Goal: Task Accomplishment & Management: Use online tool/utility

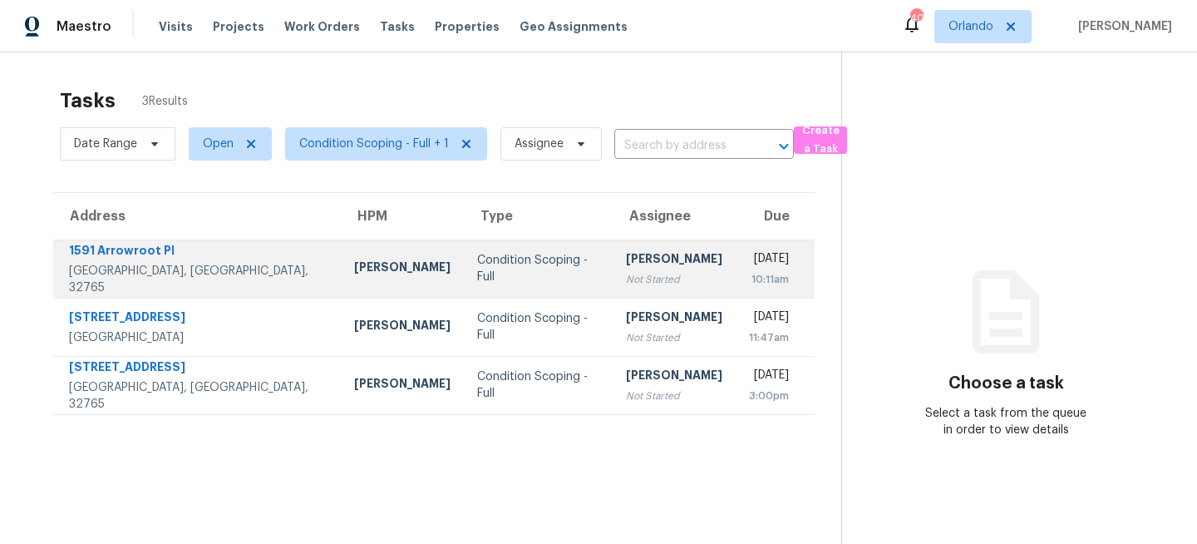
click at [341, 284] on td "[PERSON_NAME]" at bounding box center [402, 268] width 123 height 58
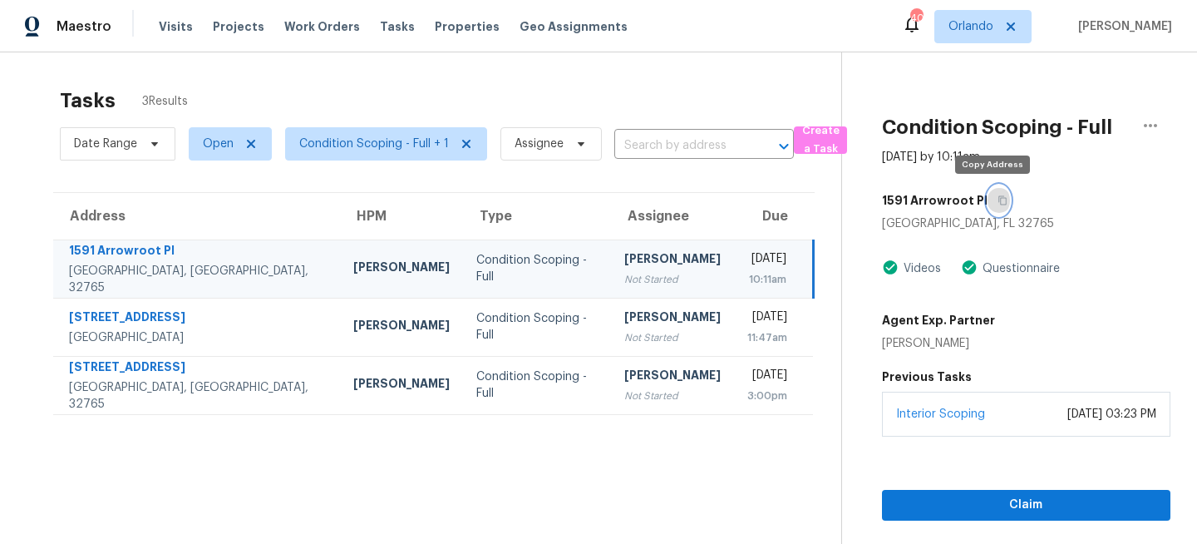
click at [995, 195] on button "button" at bounding box center [999, 200] width 22 height 30
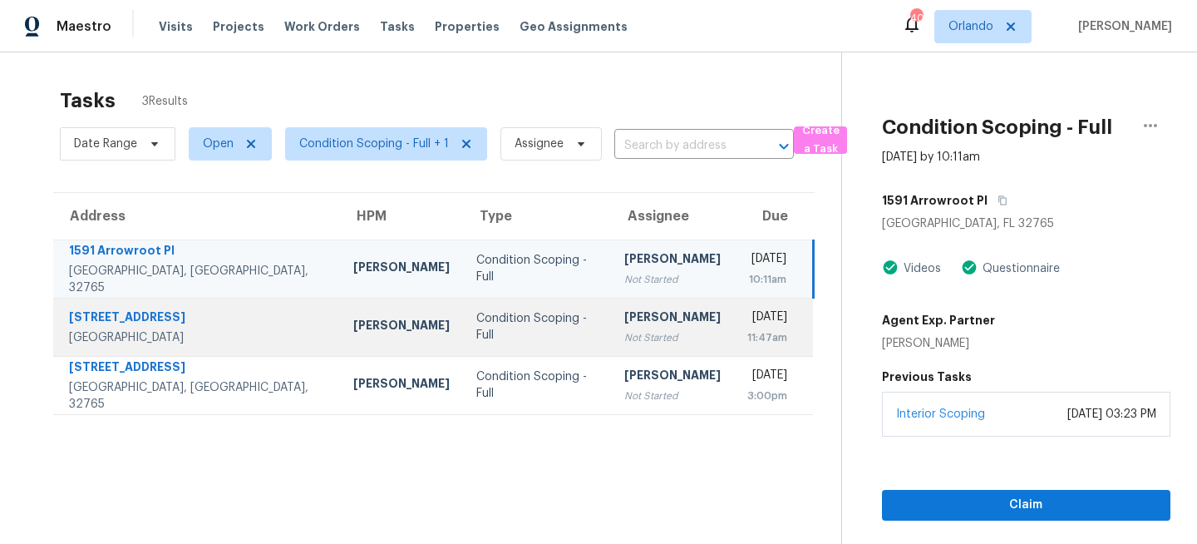
click at [611, 304] on td "Vigneshwaran B Not Started" at bounding box center [672, 327] width 123 height 58
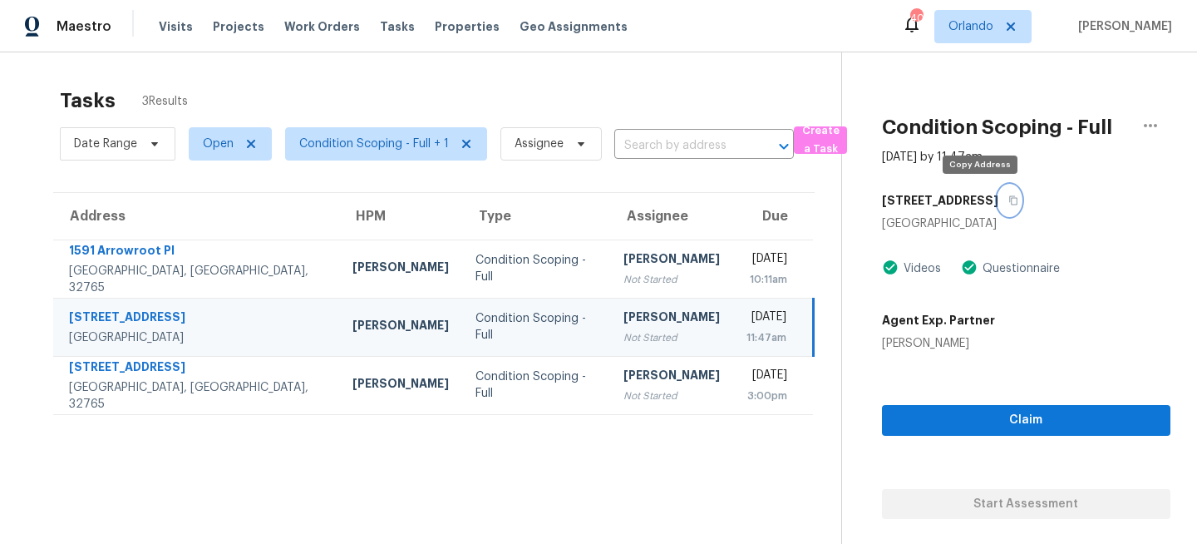
click at [998, 192] on button "button" at bounding box center [1009, 200] width 22 height 30
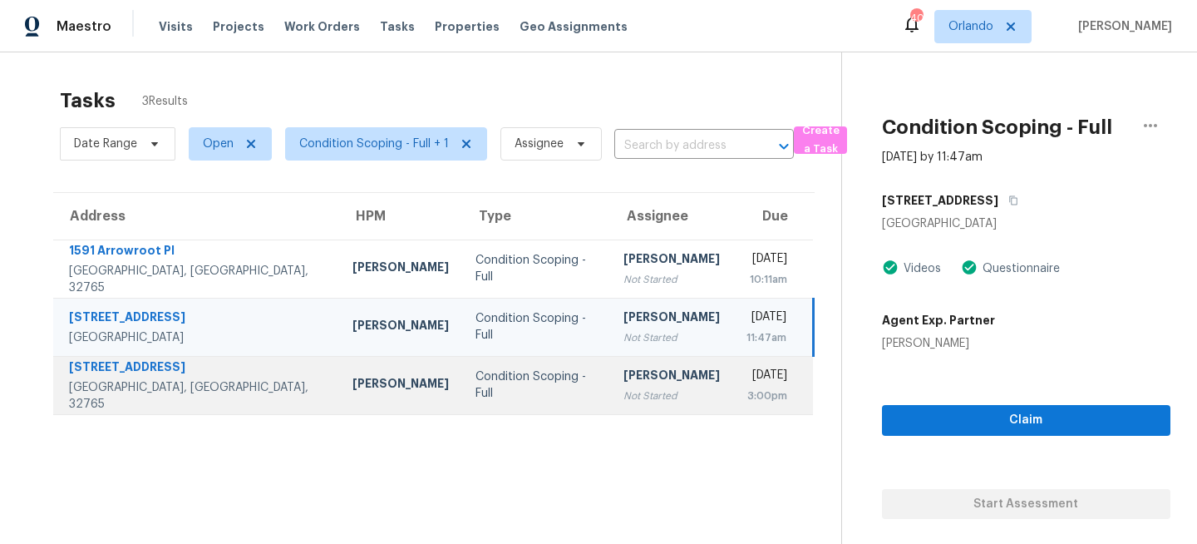
click at [513, 392] on div "Condition Scoping - Full" at bounding box center [535, 384] width 121 height 33
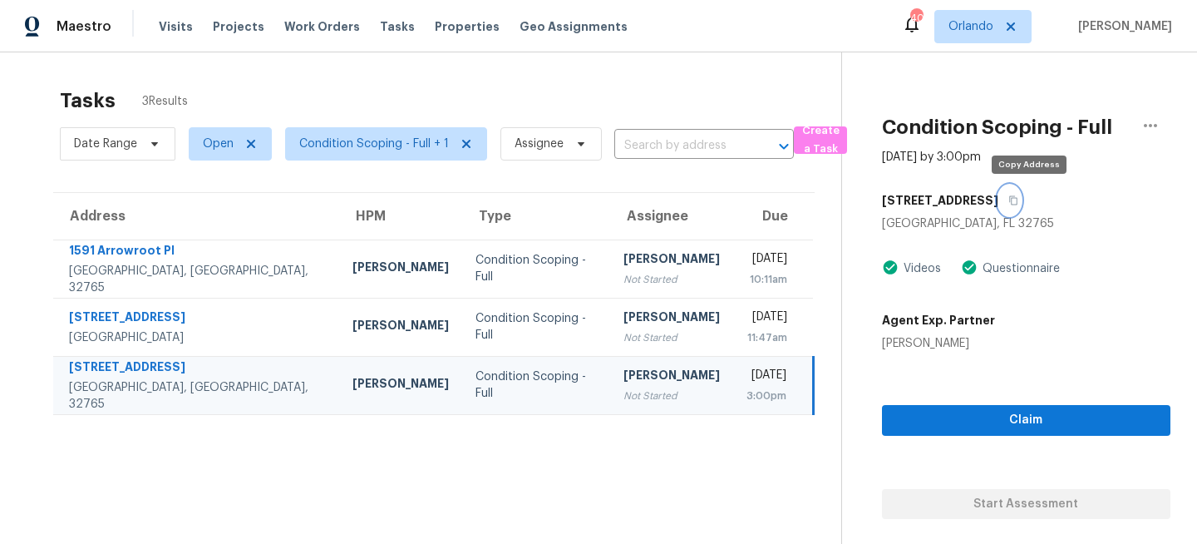
click at [1021, 202] on button "button" at bounding box center [1009, 200] width 22 height 30
click at [990, 25] on span "Orlando" at bounding box center [970, 26] width 45 height 17
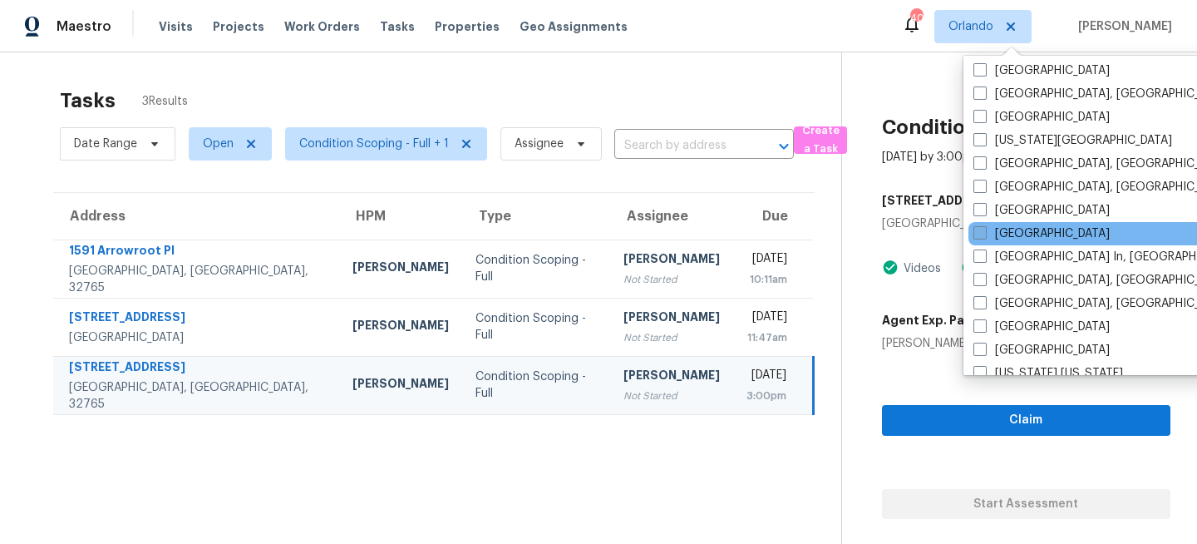
scroll to position [587, 0]
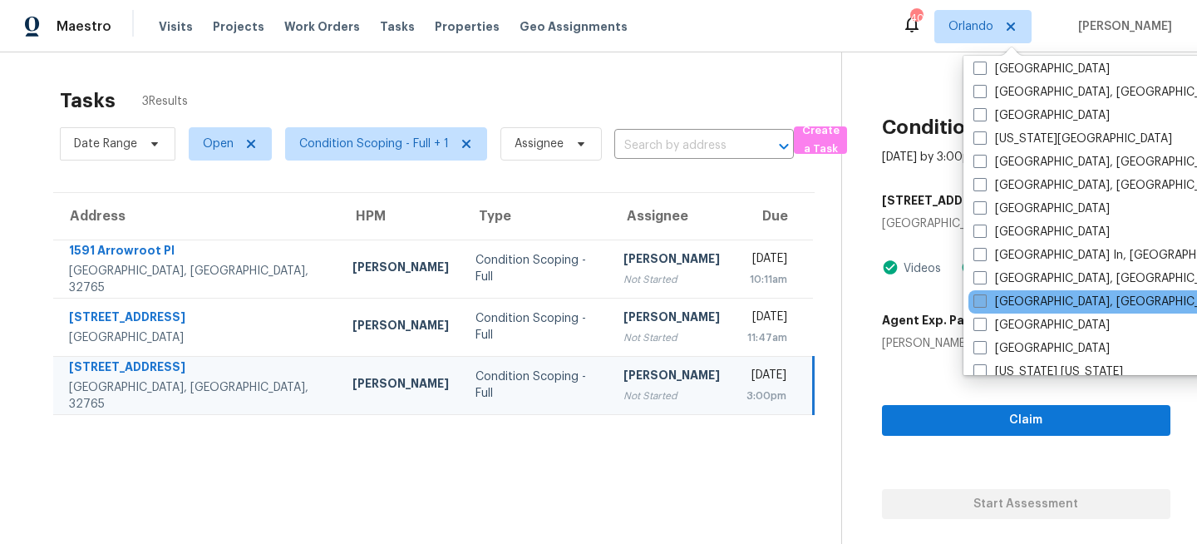
click at [987, 296] on label "Miami, FL" at bounding box center [1102, 301] width 258 height 17
click at [984, 296] on input "Miami, FL" at bounding box center [978, 298] width 11 height 11
checkbox input "true"
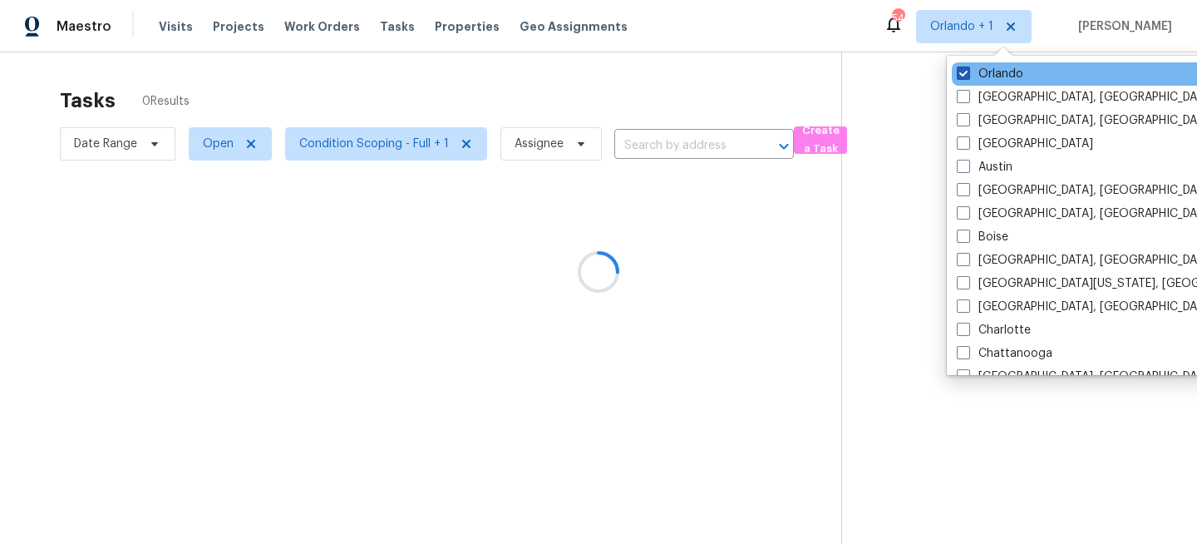
click at [990, 76] on label "Orlando" at bounding box center [990, 74] width 67 height 17
click at [968, 76] on input "Orlando" at bounding box center [962, 71] width 11 height 11
checkbox input "false"
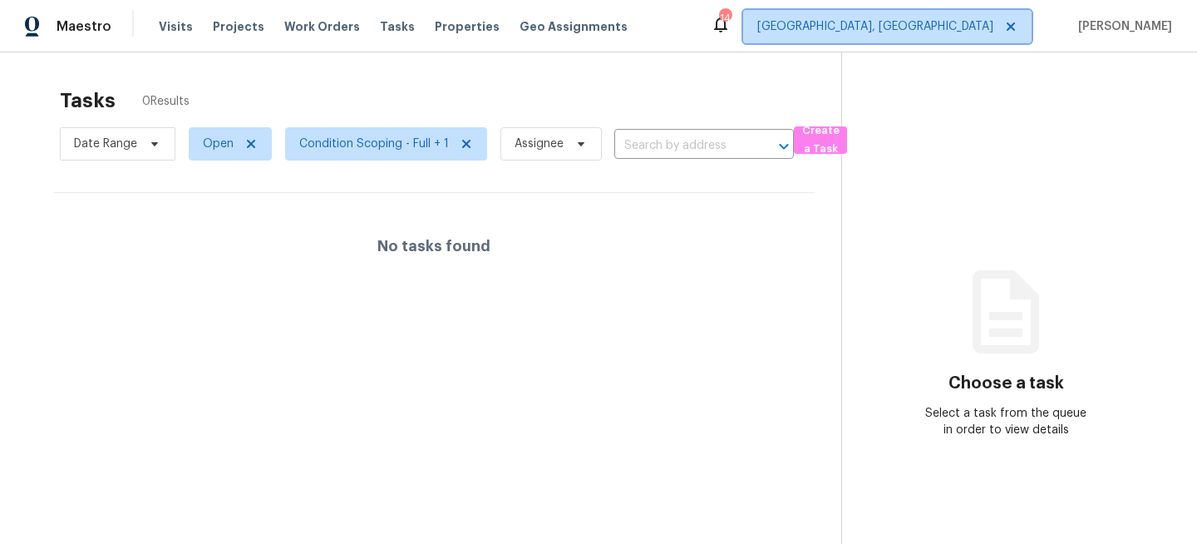
click at [993, 30] on span "[GEOGRAPHIC_DATA], [GEOGRAPHIC_DATA]" at bounding box center [875, 26] width 236 height 17
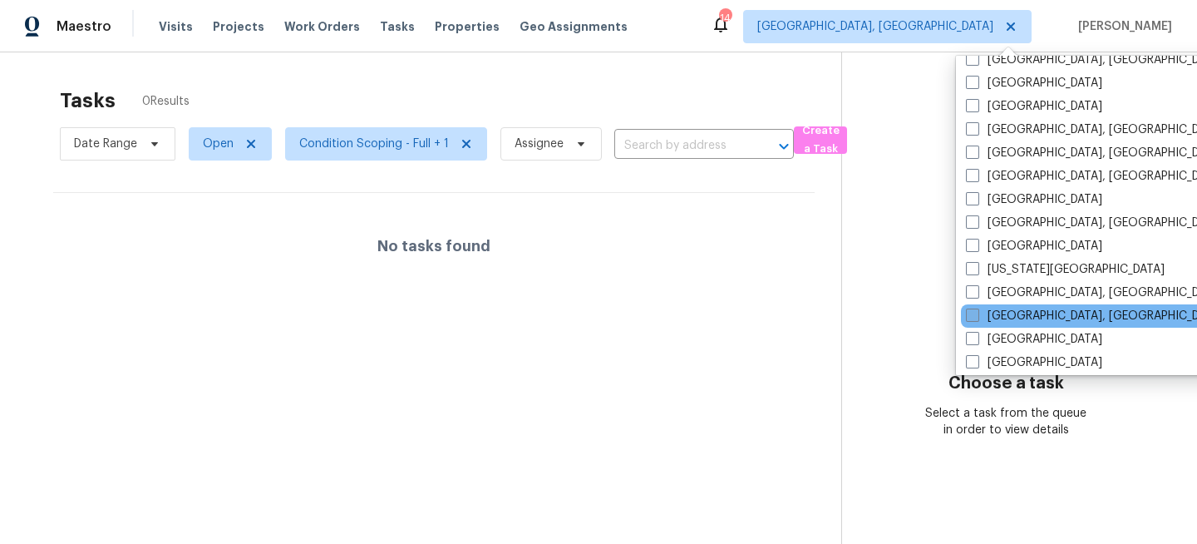
scroll to position [457, 0]
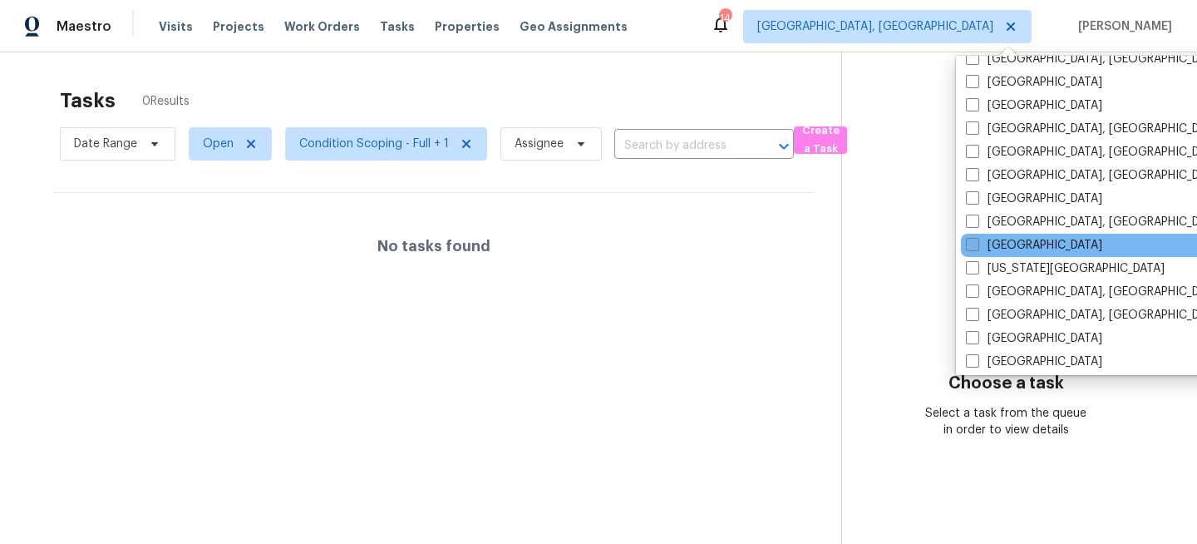
click at [991, 243] on label "Jacksonville" at bounding box center [1034, 245] width 136 height 17
click at [977, 243] on input "[GEOGRAPHIC_DATA]" at bounding box center [971, 242] width 11 height 11
checkbox input "true"
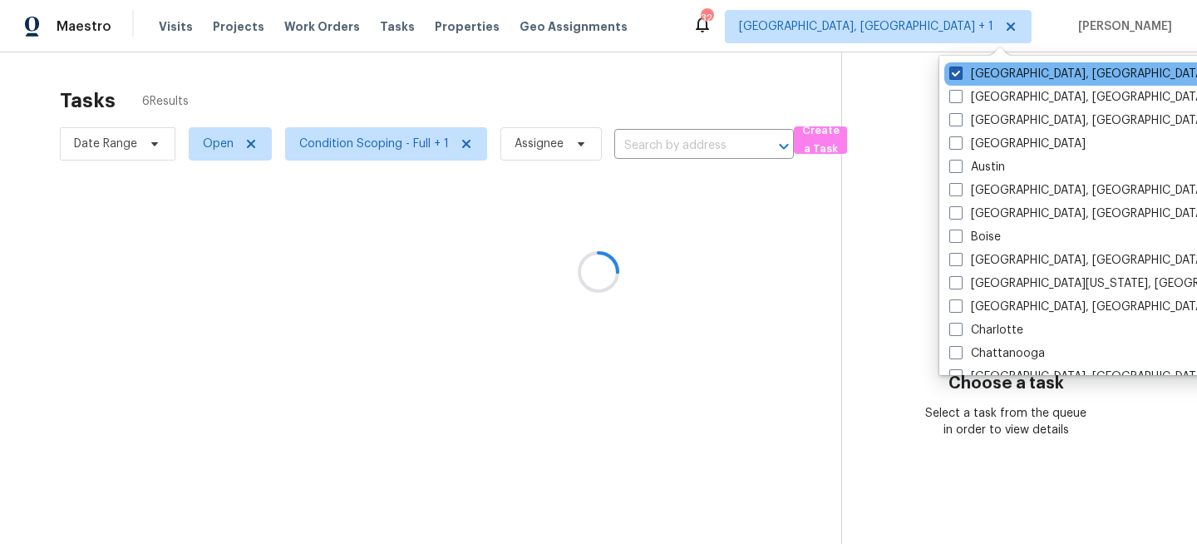
click at [975, 76] on label "[GEOGRAPHIC_DATA], [GEOGRAPHIC_DATA]" at bounding box center [1078, 74] width 258 height 17
click at [960, 76] on input "[GEOGRAPHIC_DATA], [GEOGRAPHIC_DATA]" at bounding box center [954, 71] width 11 height 11
checkbox input "false"
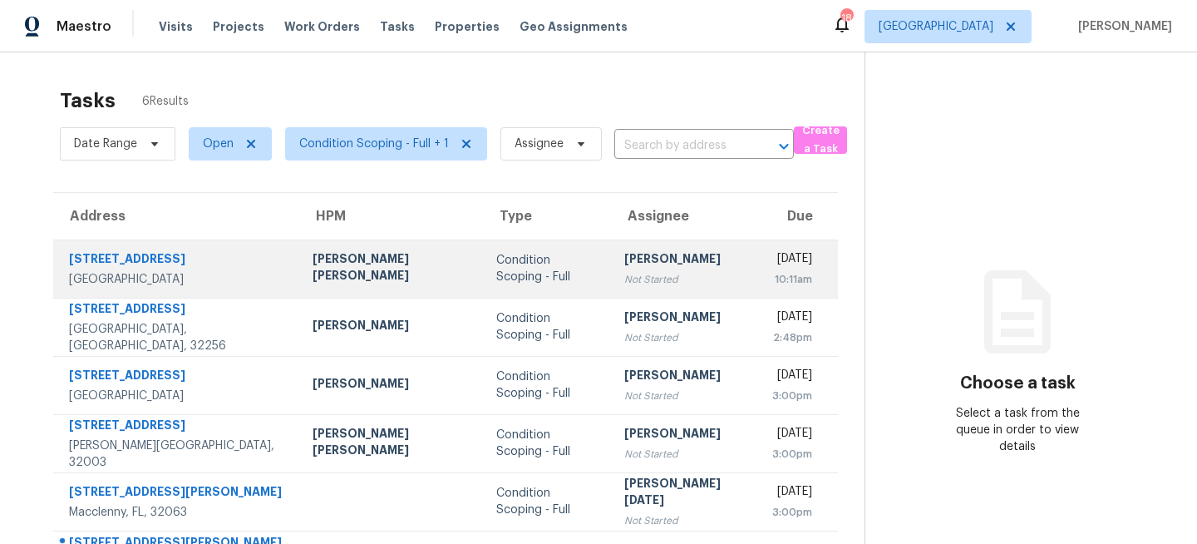
click at [496, 273] on div "Condition Scoping - Full" at bounding box center [546, 268] width 101 height 33
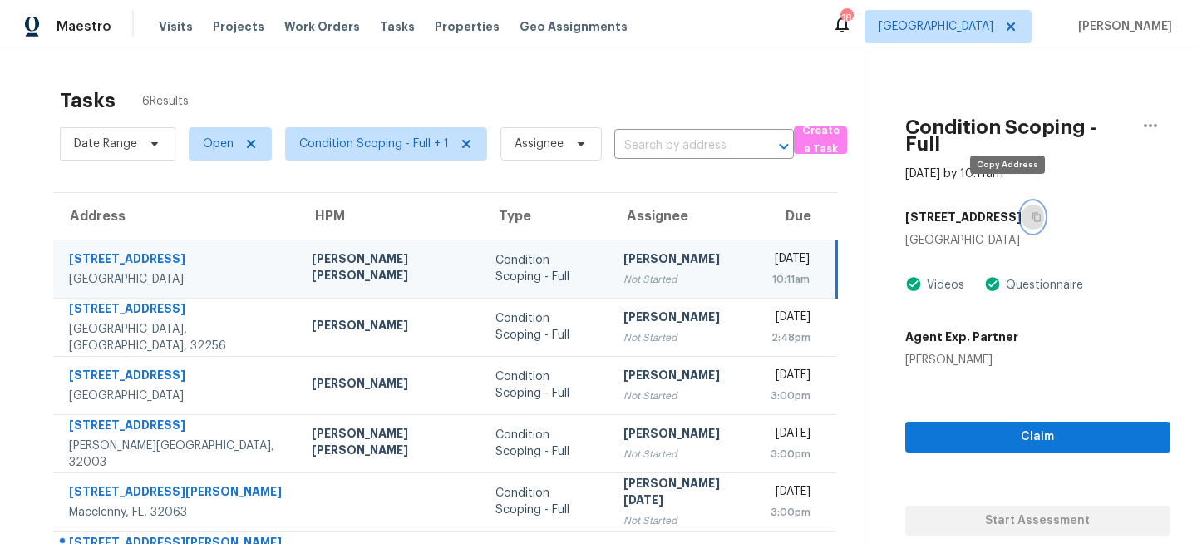
click at [1032, 212] on icon "button" at bounding box center [1037, 217] width 10 height 10
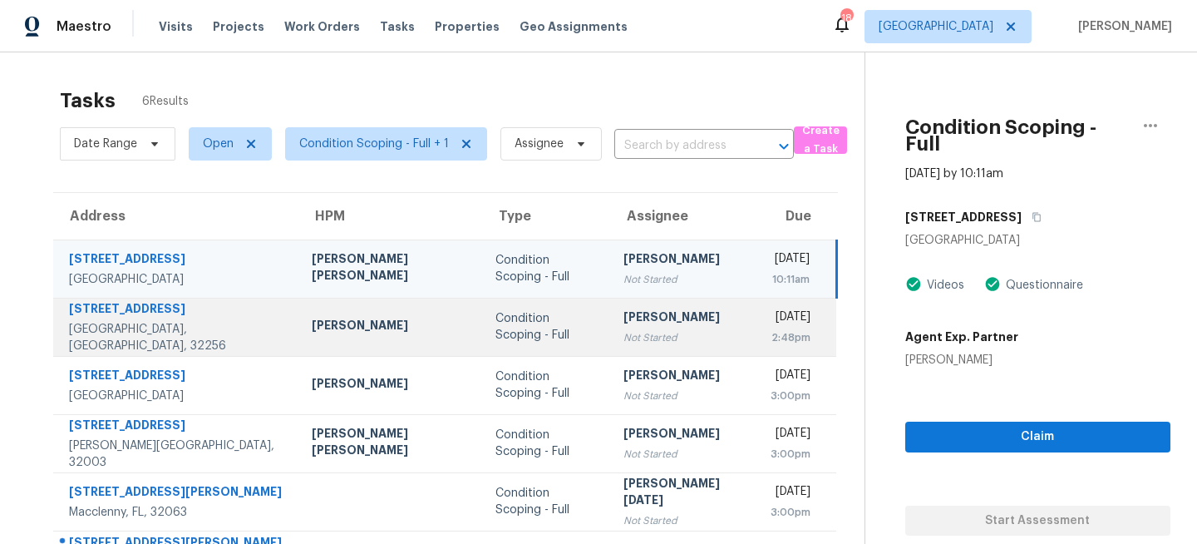
click at [495, 328] on div "Condition Scoping - Full" at bounding box center [545, 326] width 101 height 33
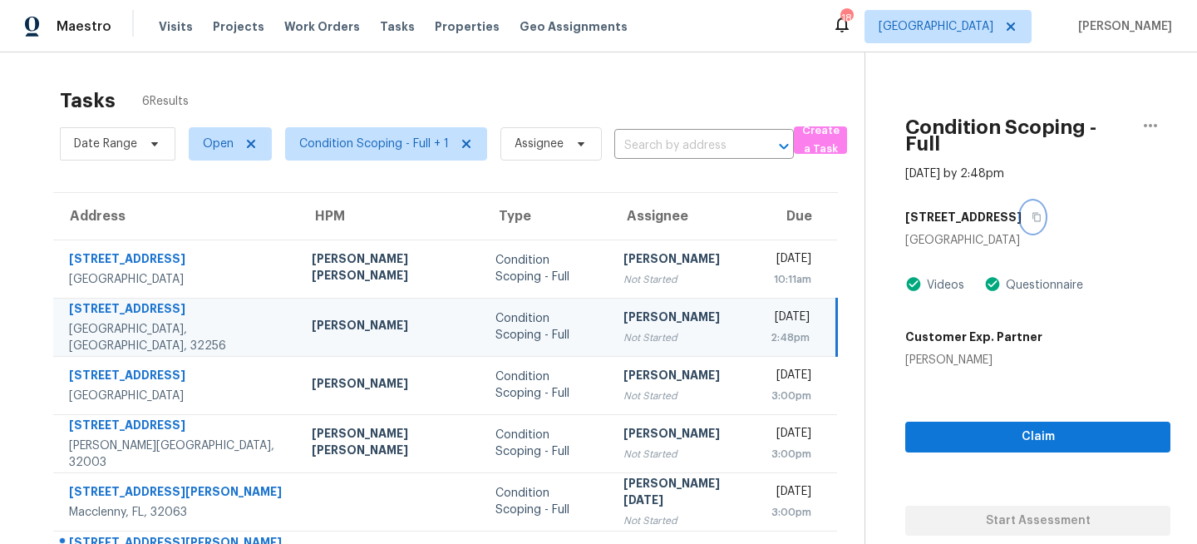
click at [1032, 212] on icon "button" at bounding box center [1037, 217] width 10 height 10
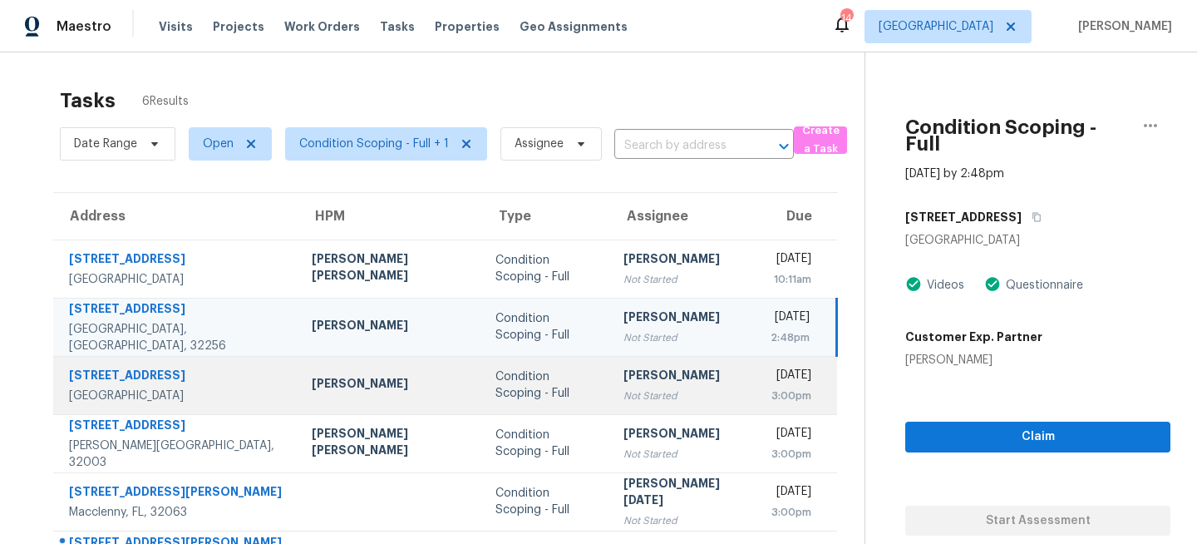
click at [482, 374] on td "Condition Scoping - Full" at bounding box center [546, 385] width 128 height 58
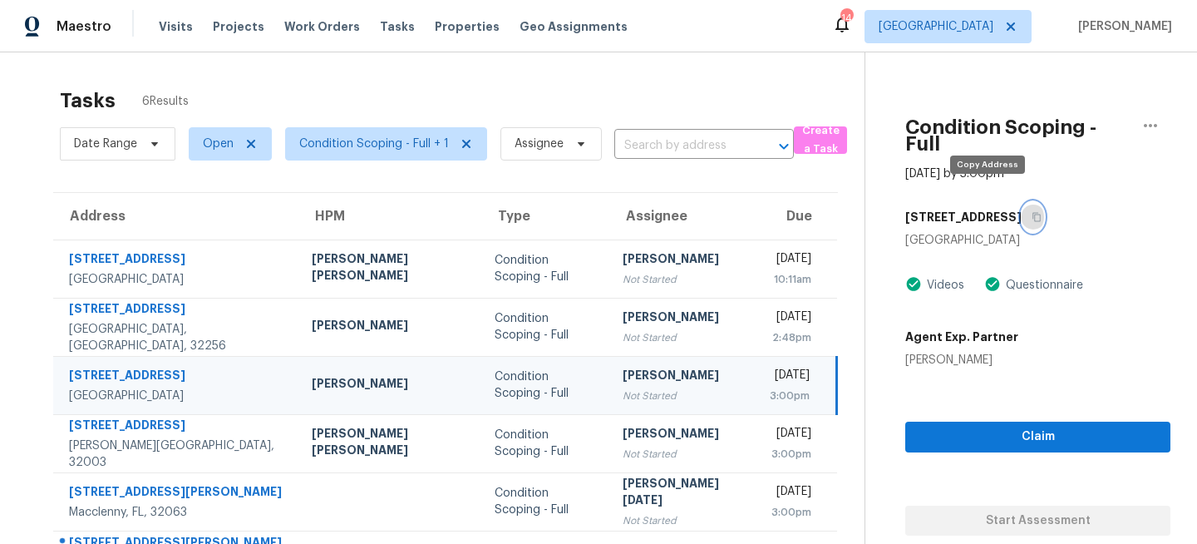
click at [1032, 212] on icon "button" at bounding box center [1037, 217] width 10 height 10
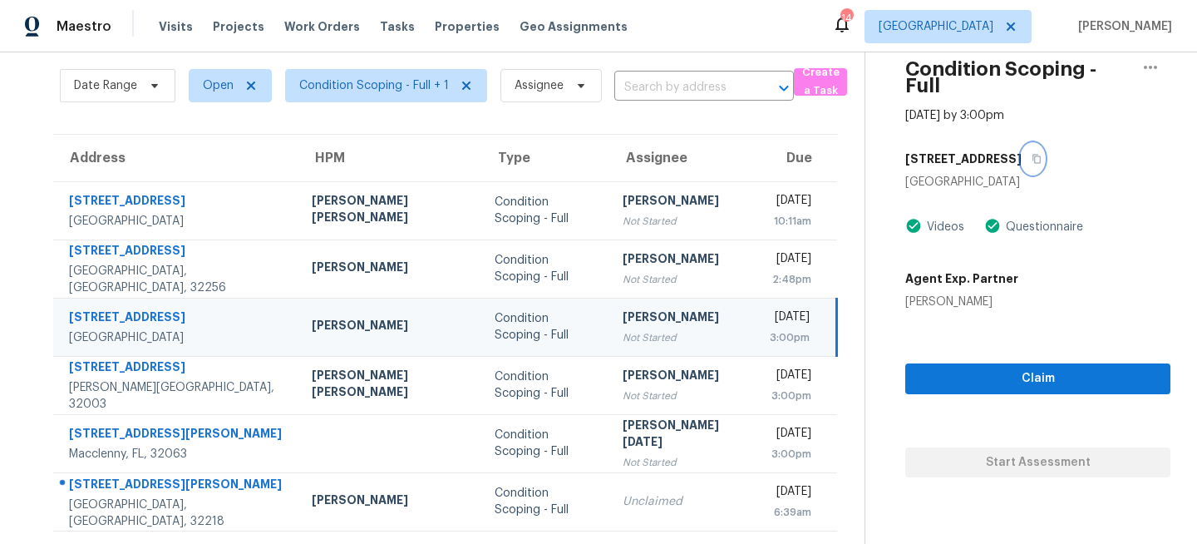
scroll to position [58, 0]
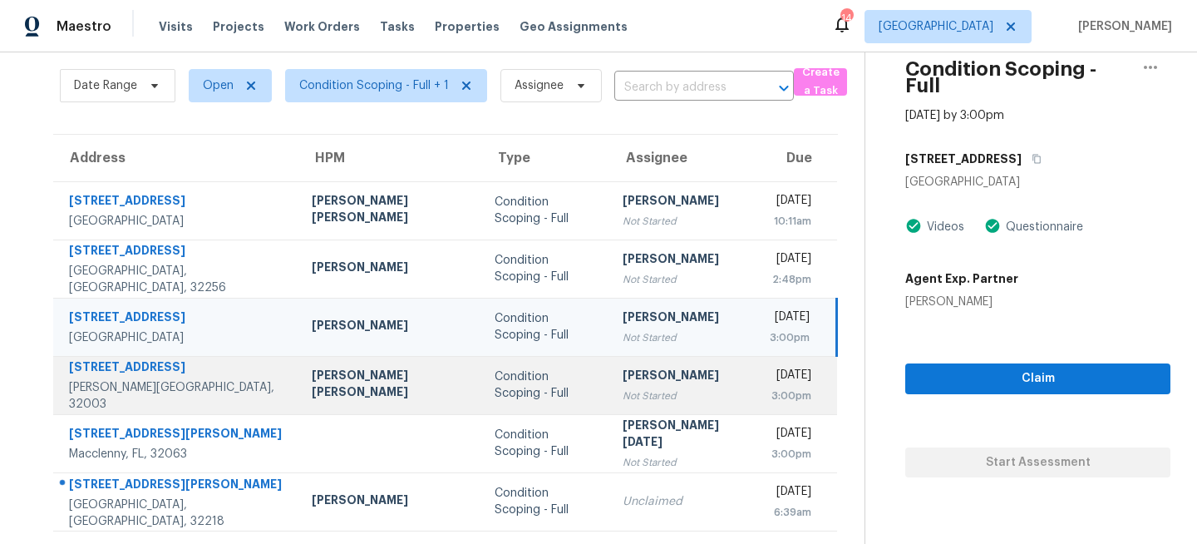
click at [609, 404] on td "Rajesh M Not Started" at bounding box center [682, 385] width 147 height 58
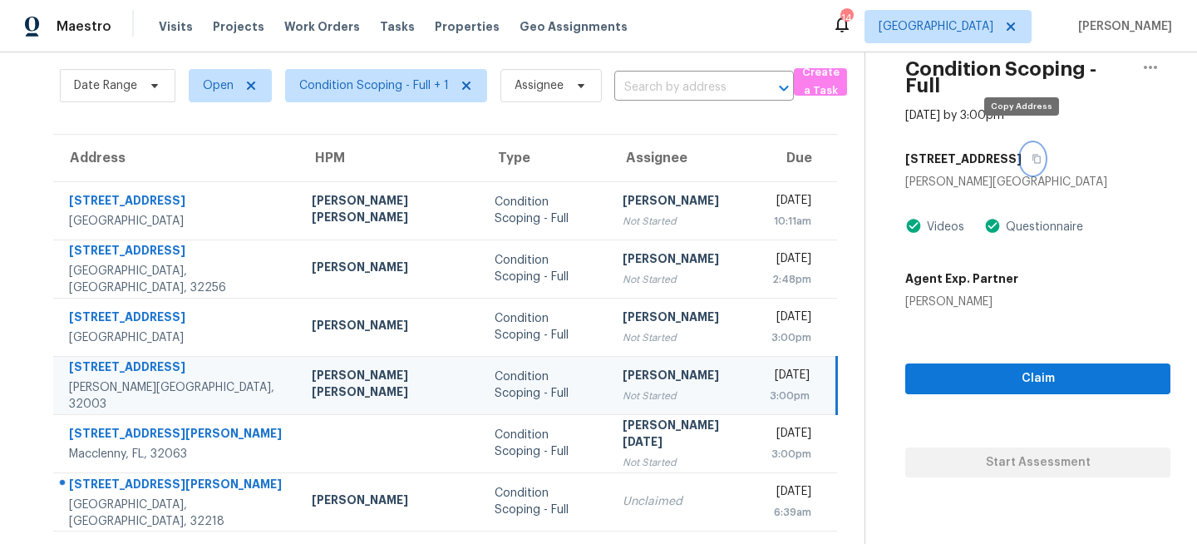
click at [1032, 154] on icon "button" at bounding box center [1037, 159] width 10 height 10
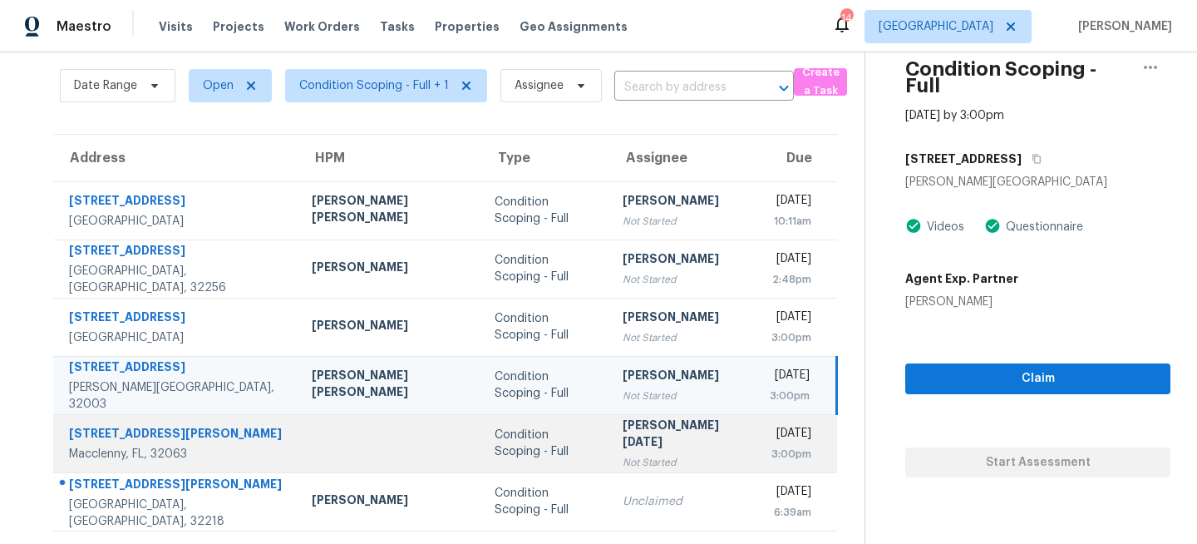
click at [495, 446] on div "Condition Scoping - Full" at bounding box center [545, 442] width 101 height 33
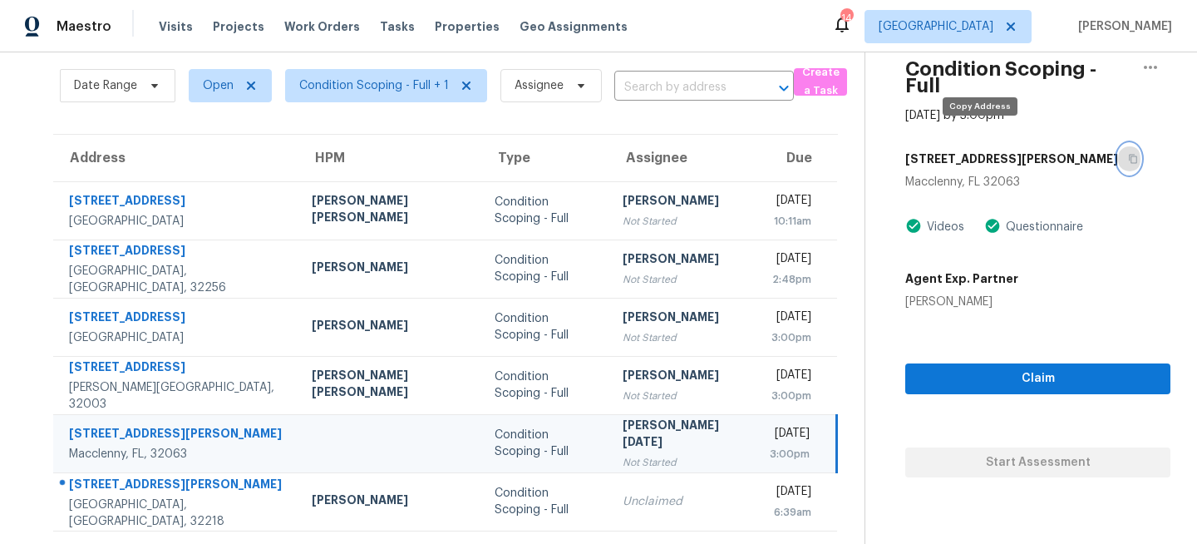
click at [1130, 155] on icon "button" at bounding box center [1134, 159] width 8 height 9
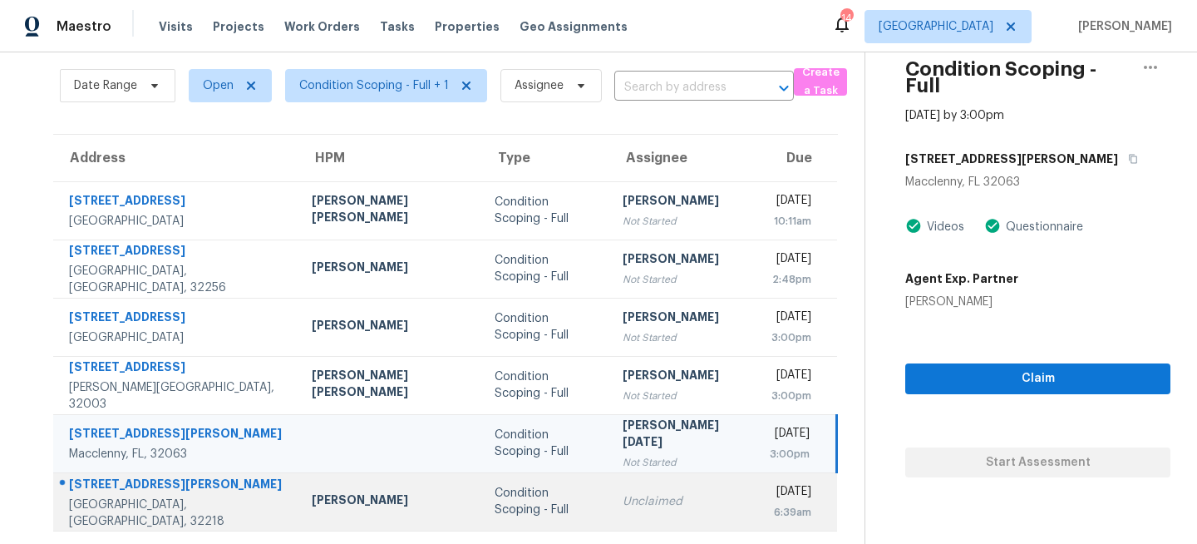
click at [542, 506] on td "Condition Scoping - Full" at bounding box center [545, 501] width 128 height 58
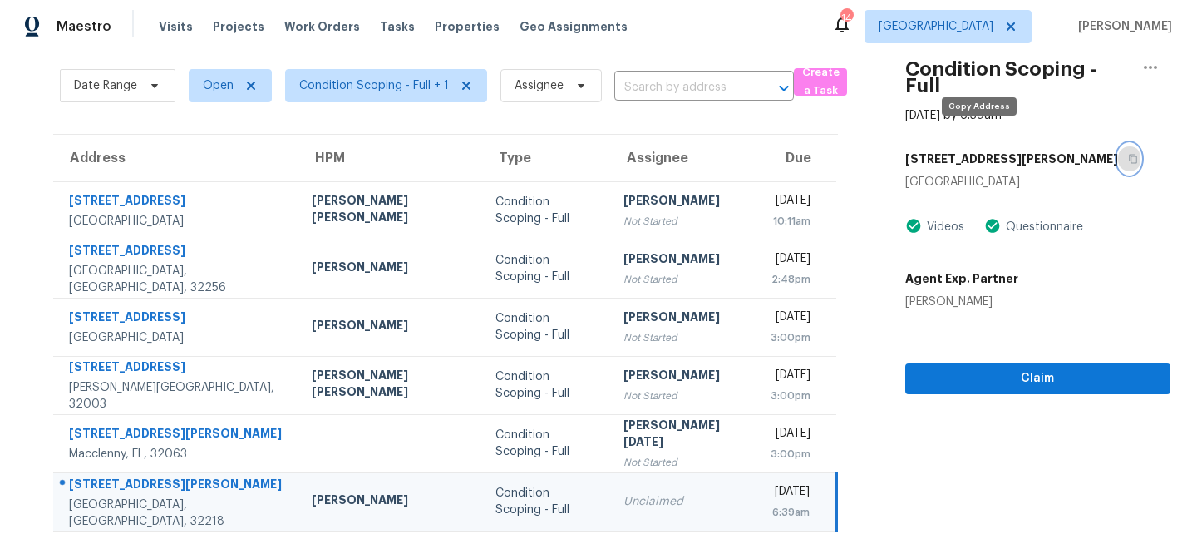
click at [1129, 155] on icon "button" at bounding box center [1133, 159] width 8 height 9
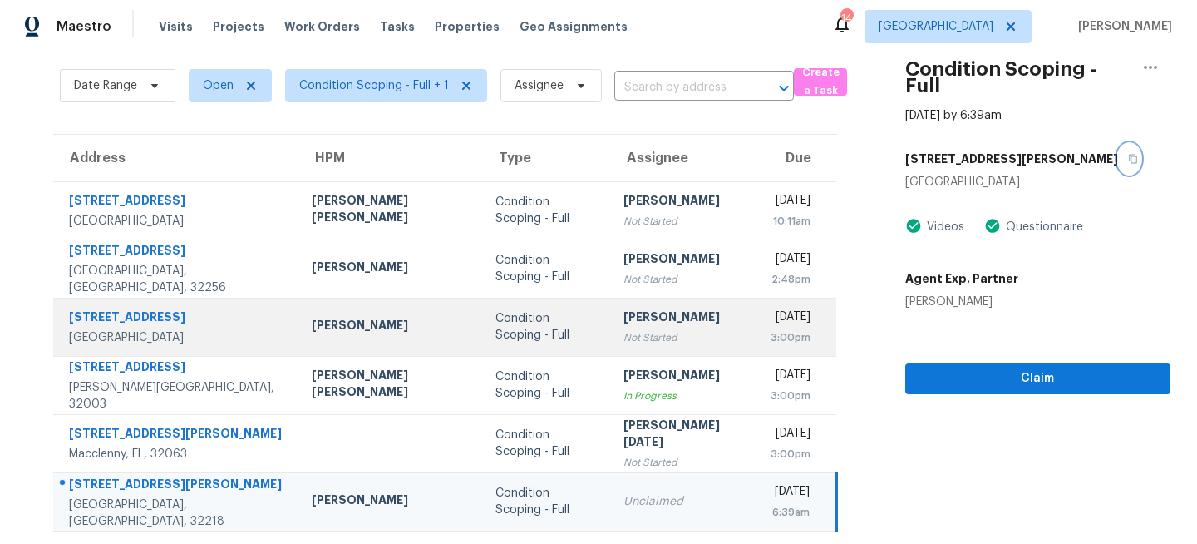
scroll to position [0, 0]
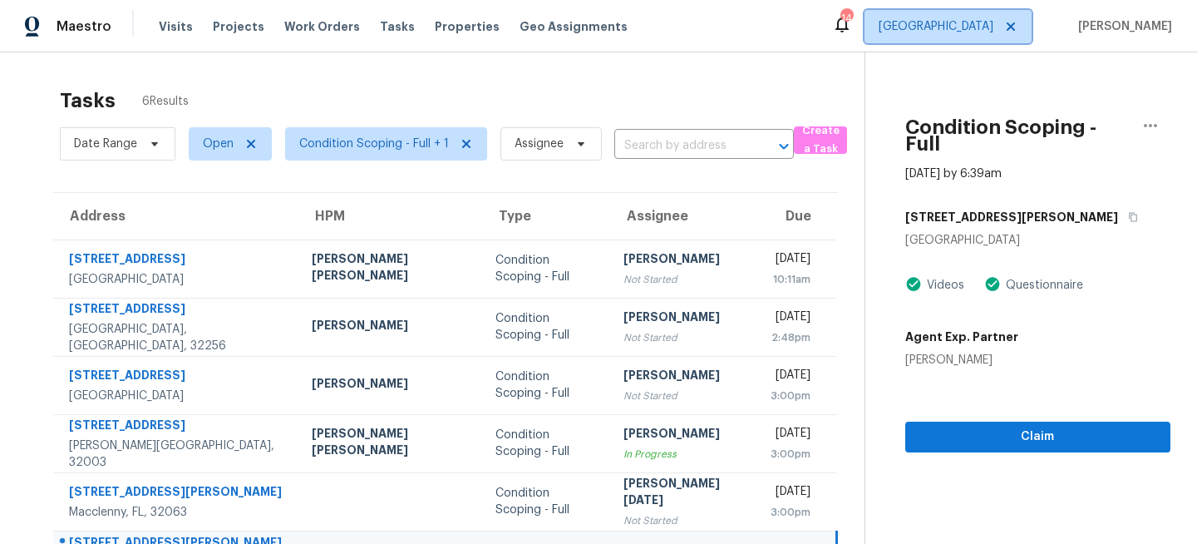
click at [983, 27] on span "Jacksonville" at bounding box center [936, 26] width 115 height 17
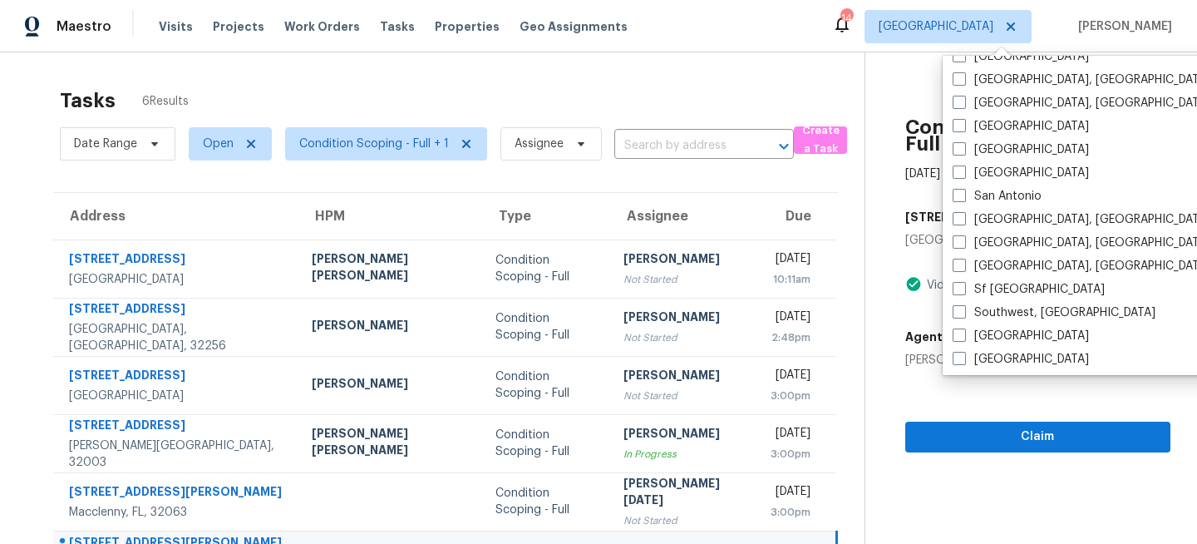
scroll to position [1114, 0]
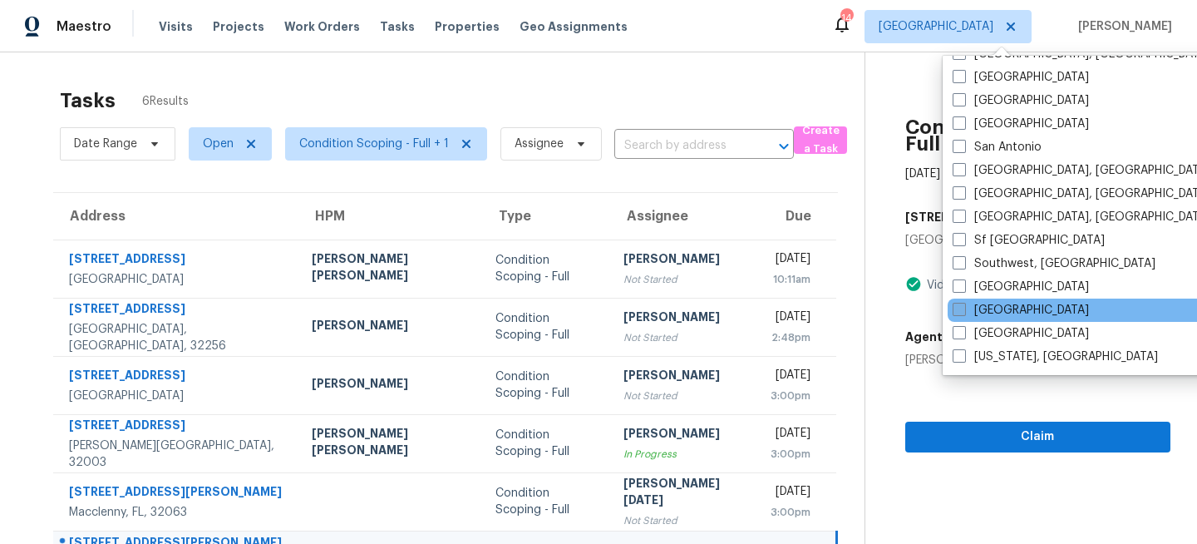
click at [965, 312] on span at bounding box center [959, 309] width 13 height 13
click at [963, 312] on input "[GEOGRAPHIC_DATA]" at bounding box center [958, 307] width 11 height 11
checkbox input "true"
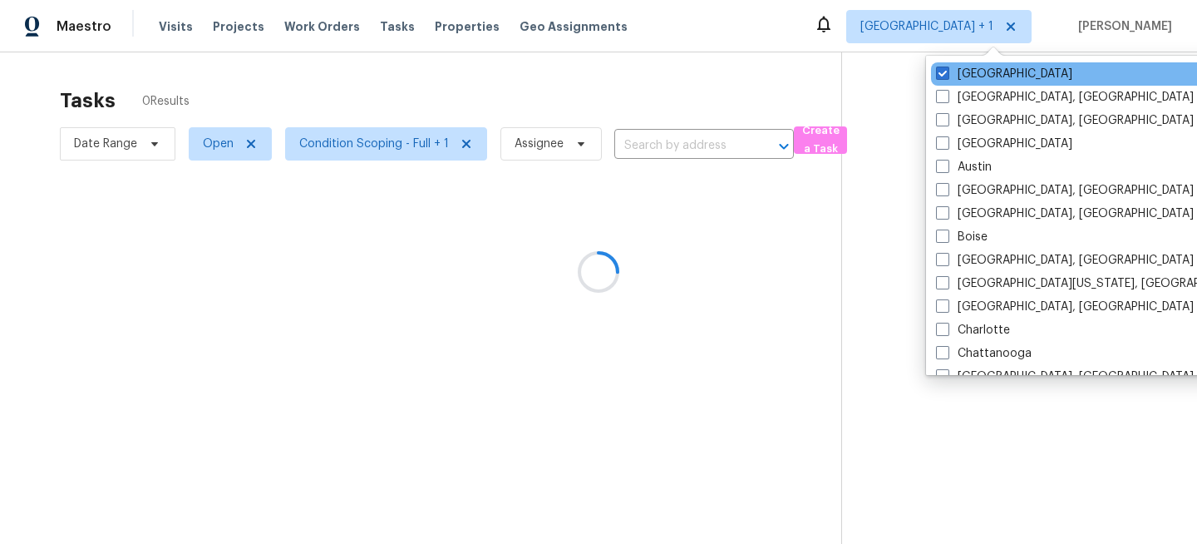
click at [988, 62] on div "Jacksonville" at bounding box center [1098, 73] width 335 height 23
click at [965, 71] on label "Jacksonville" at bounding box center [1004, 74] width 136 height 17
click at [947, 71] on input "Jacksonville" at bounding box center [941, 71] width 11 height 11
checkbox input "false"
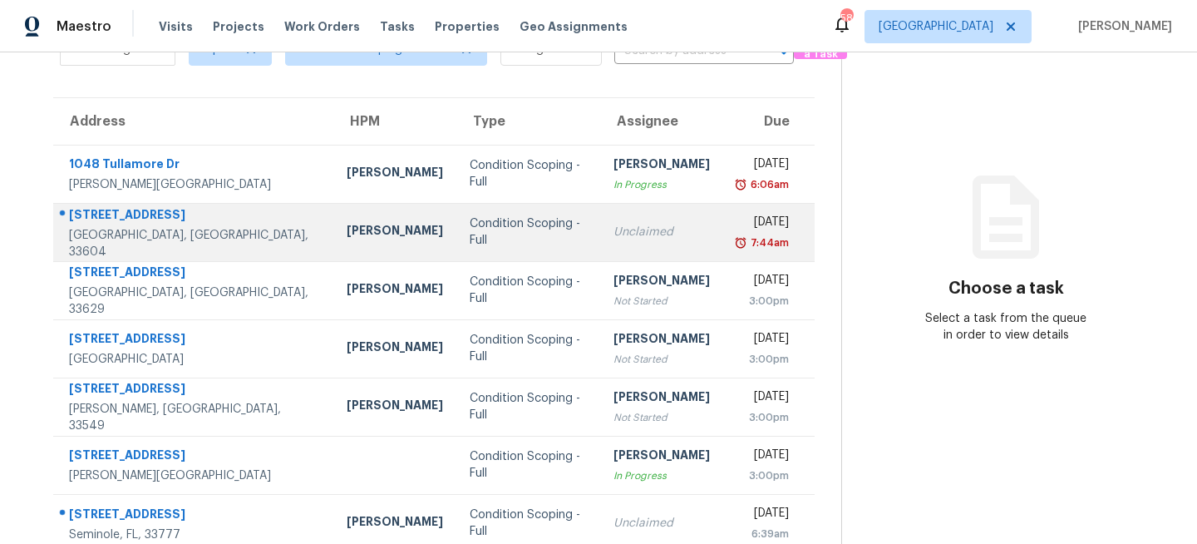
scroll to position [233, 0]
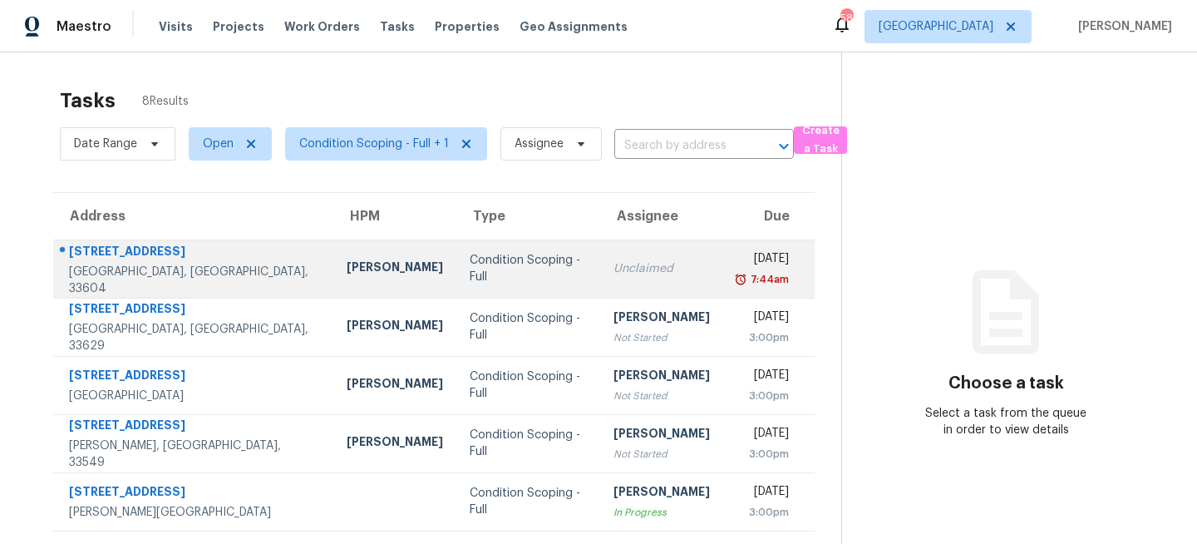
click at [470, 259] on div "Condition Scoping - Full" at bounding box center [528, 268] width 117 height 33
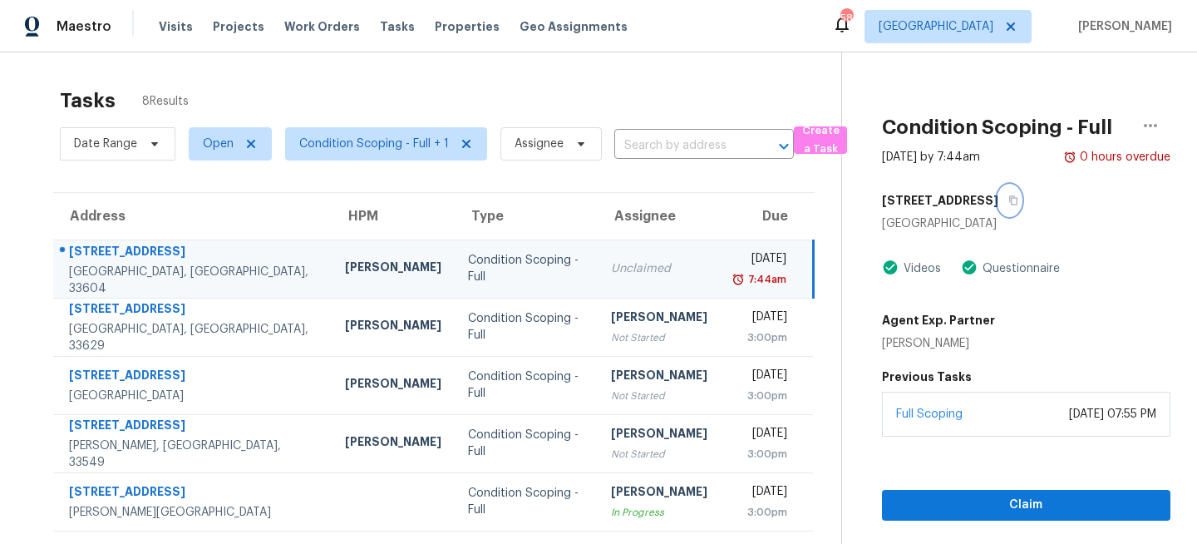
click at [1008, 201] on icon "button" at bounding box center [1013, 200] width 10 height 10
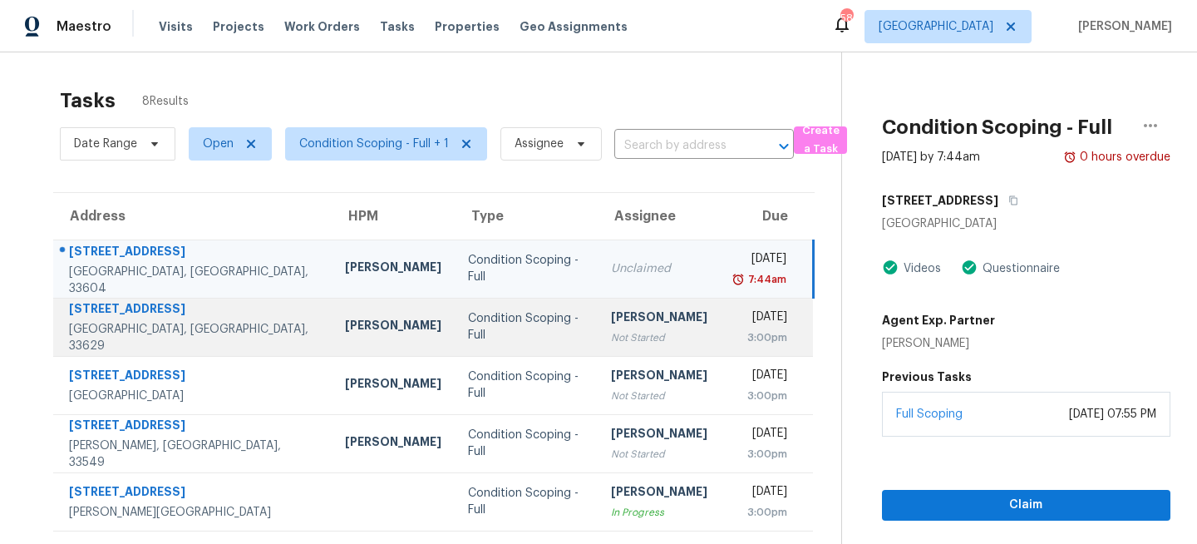
click at [611, 333] on div "Not Started" at bounding box center [659, 337] width 96 height 17
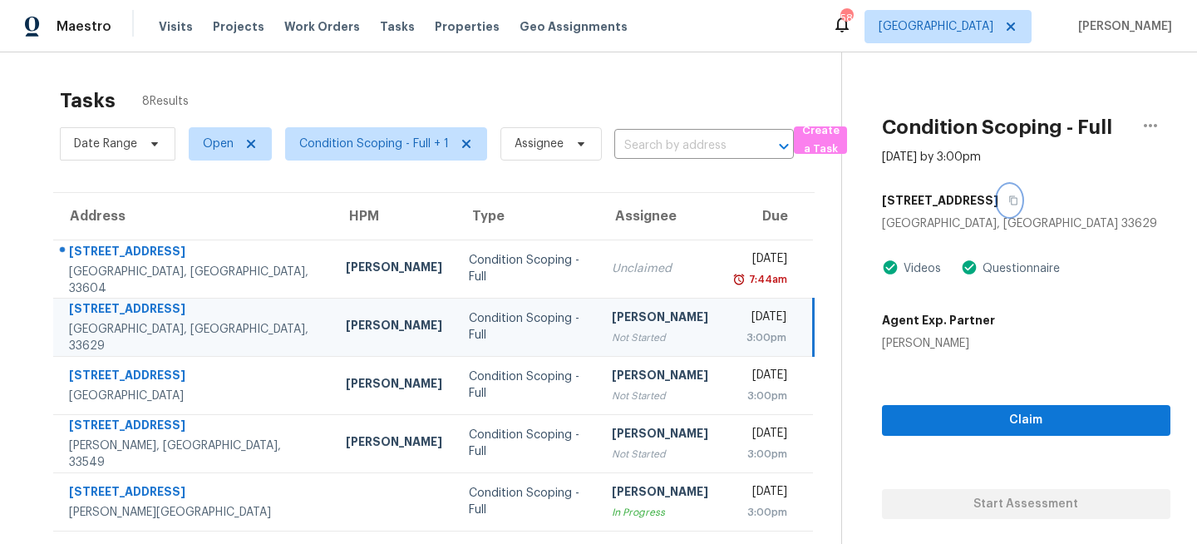
click at [1009, 197] on icon "button" at bounding box center [1013, 200] width 8 height 9
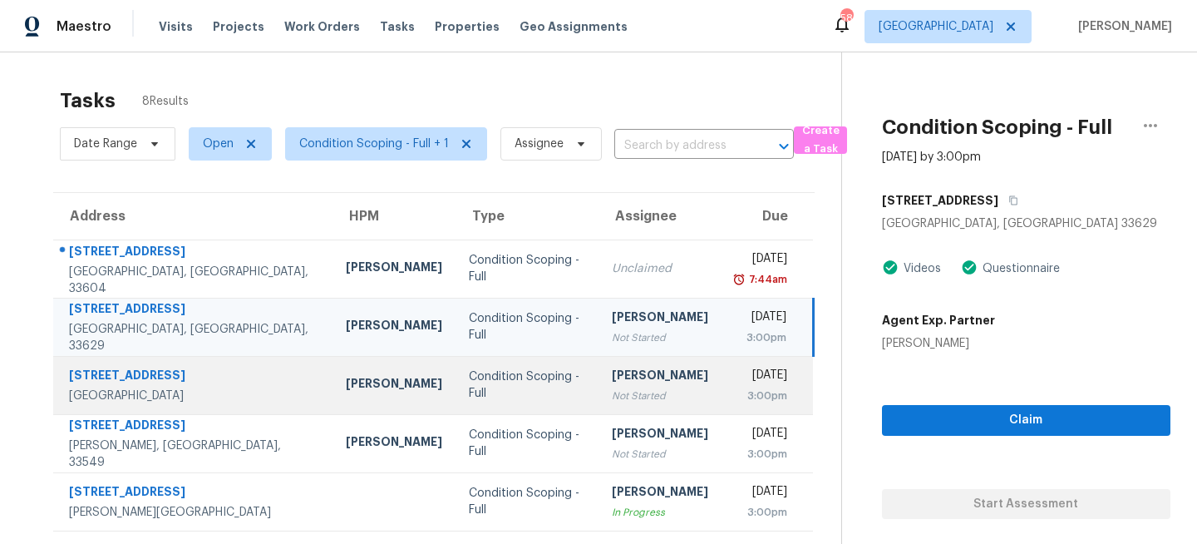
click at [612, 389] on div "Not Started" at bounding box center [660, 395] width 96 height 17
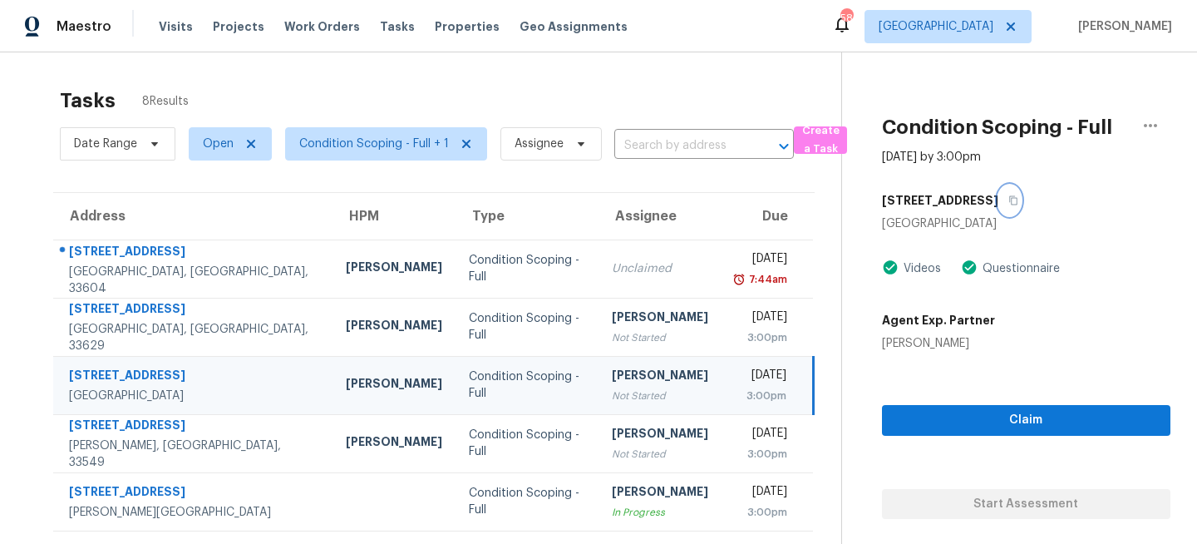
click at [998, 204] on button "button" at bounding box center [1009, 200] width 22 height 30
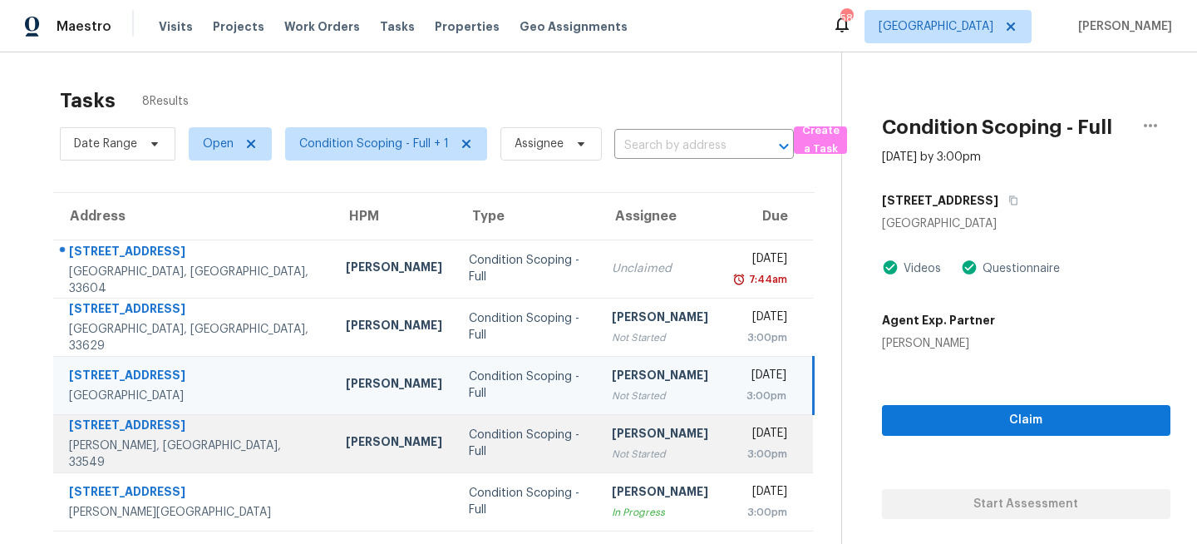
click at [504, 437] on div "Condition Scoping - Full" at bounding box center [527, 442] width 117 height 33
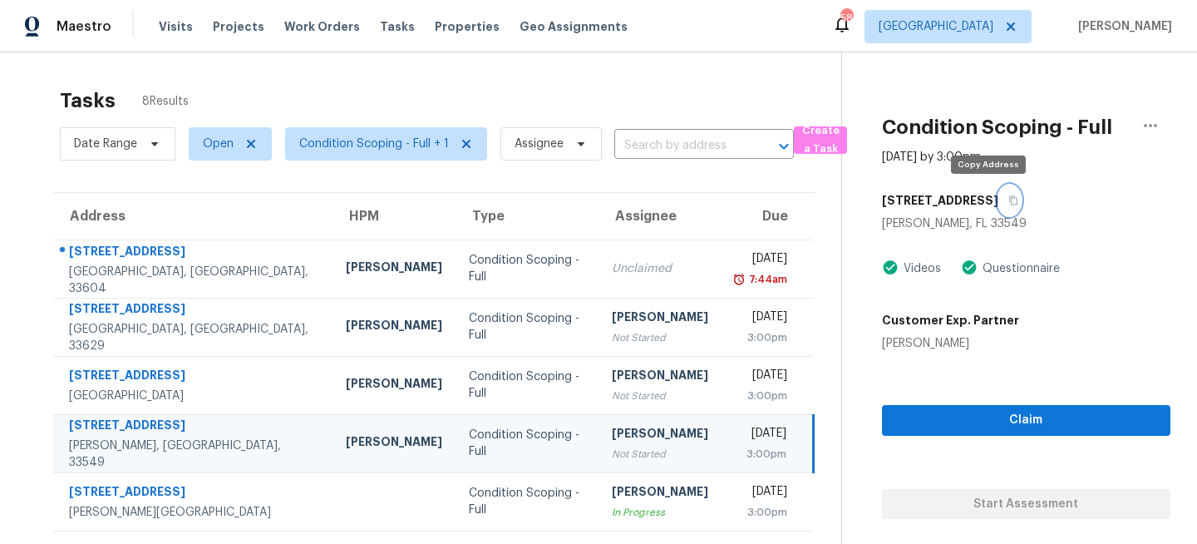
click at [998, 195] on button "button" at bounding box center [1009, 200] width 22 height 30
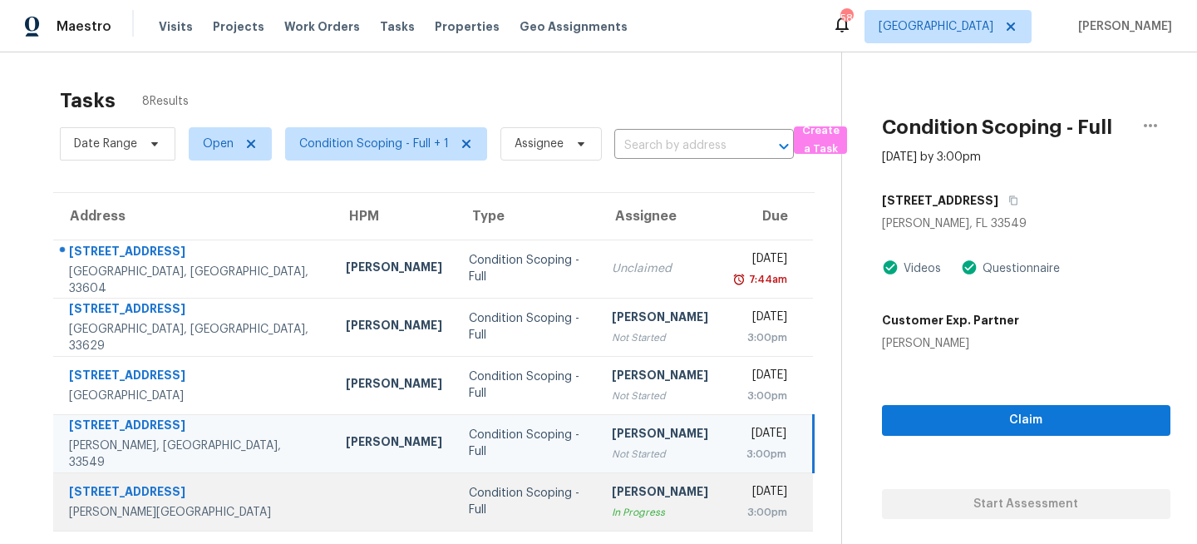
click at [493, 495] on div "Condition Scoping - Full" at bounding box center [527, 501] width 117 height 33
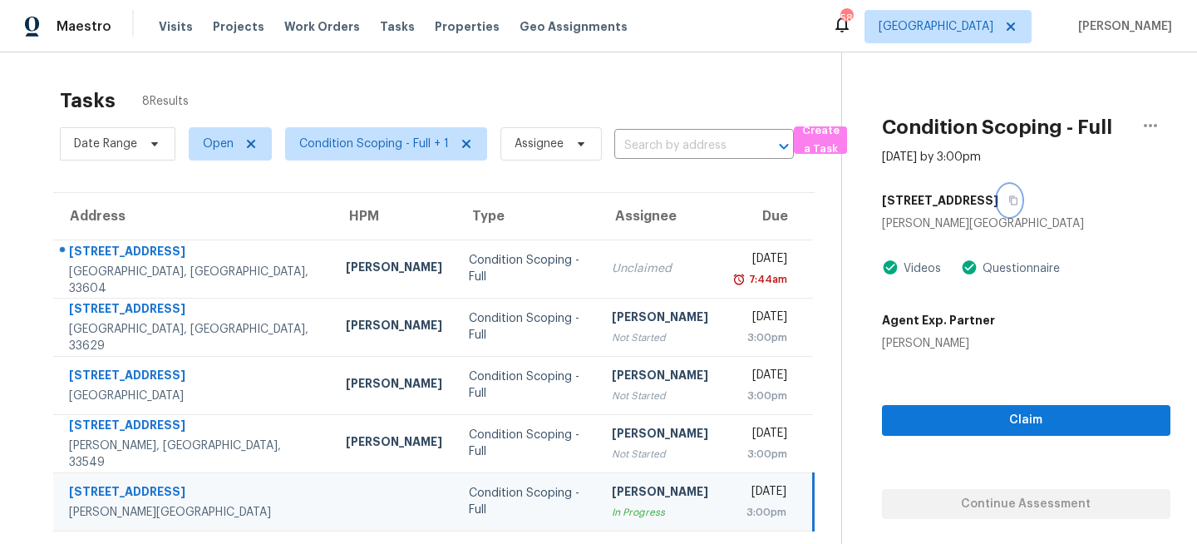
click at [1009, 196] on icon "button" at bounding box center [1013, 200] width 8 height 9
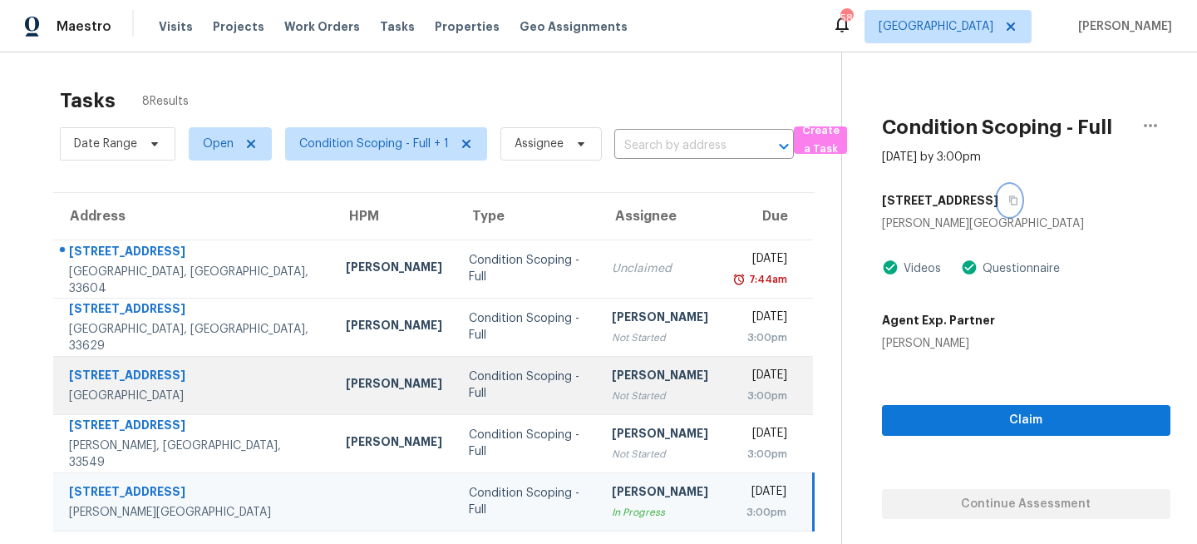
scroll to position [175, 0]
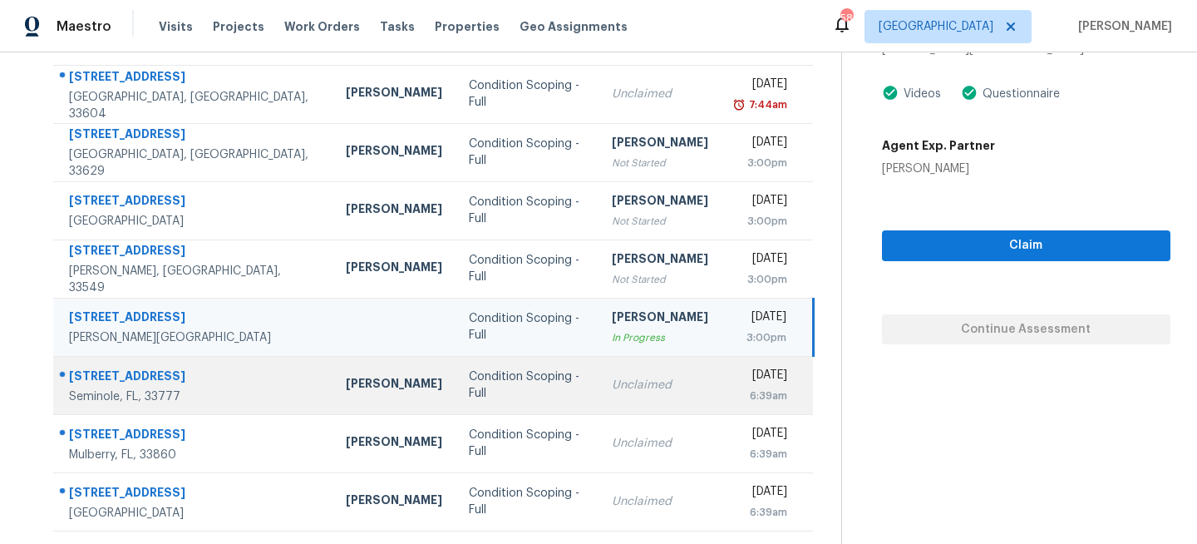
click at [612, 384] on div "Unclaimed" at bounding box center [660, 385] width 96 height 17
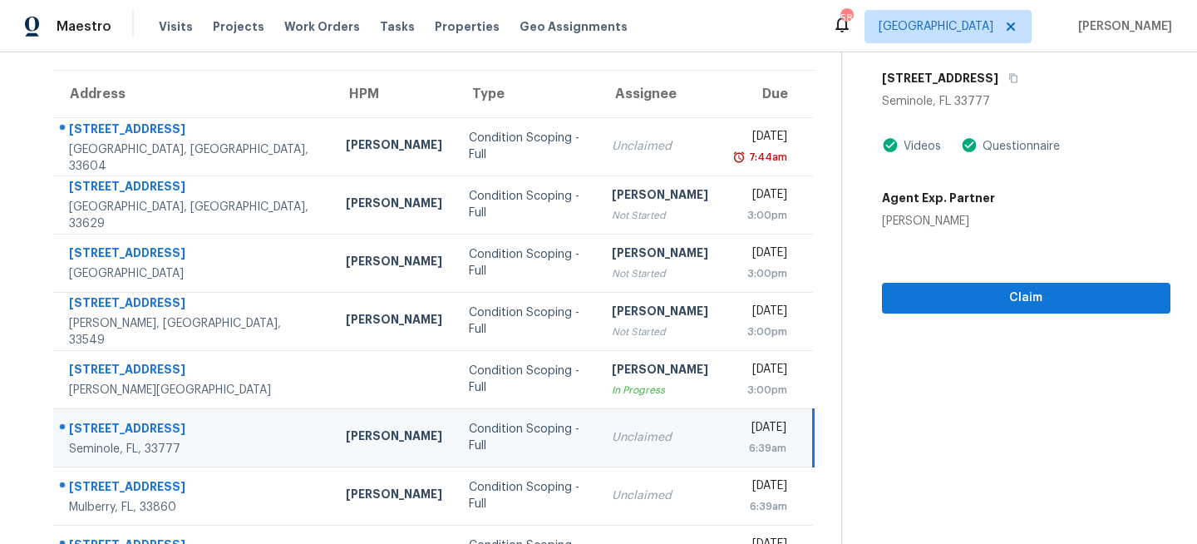
scroll to position [103, 0]
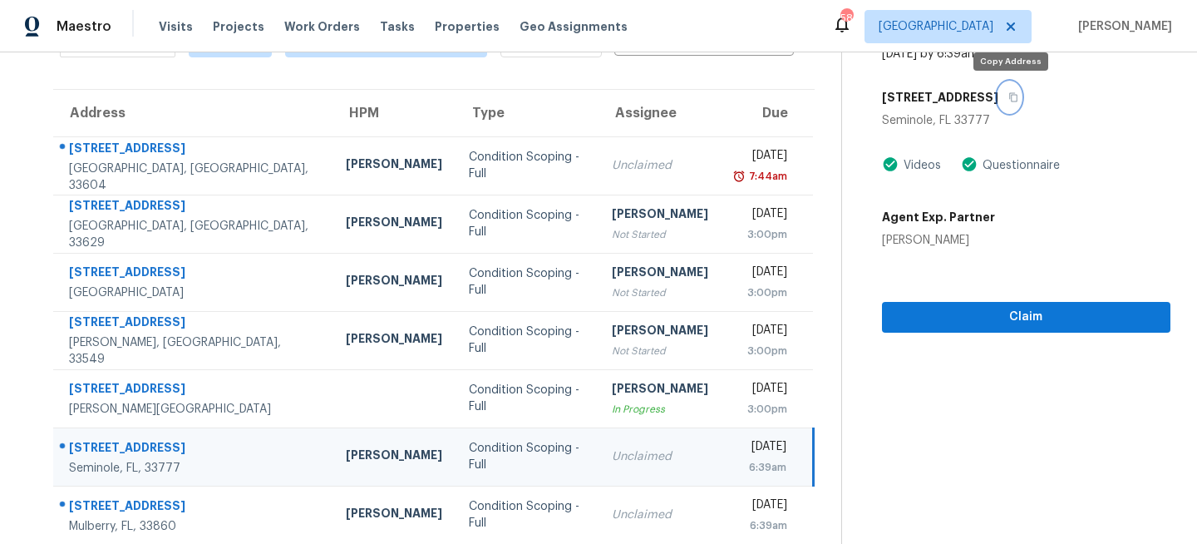
click at [1012, 96] on icon "button" at bounding box center [1013, 97] width 10 height 10
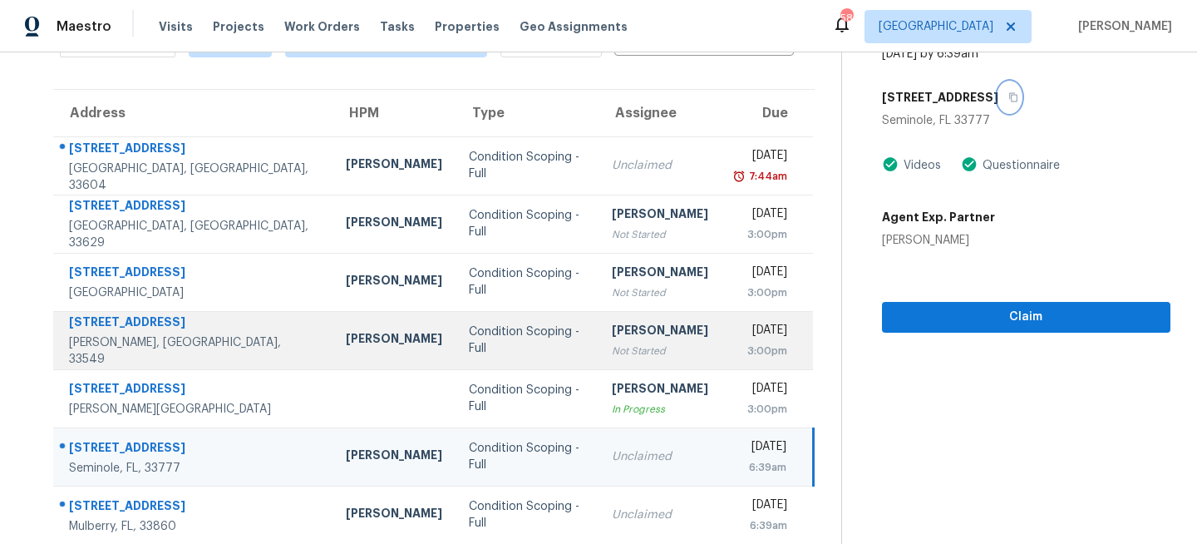
scroll to position [175, 0]
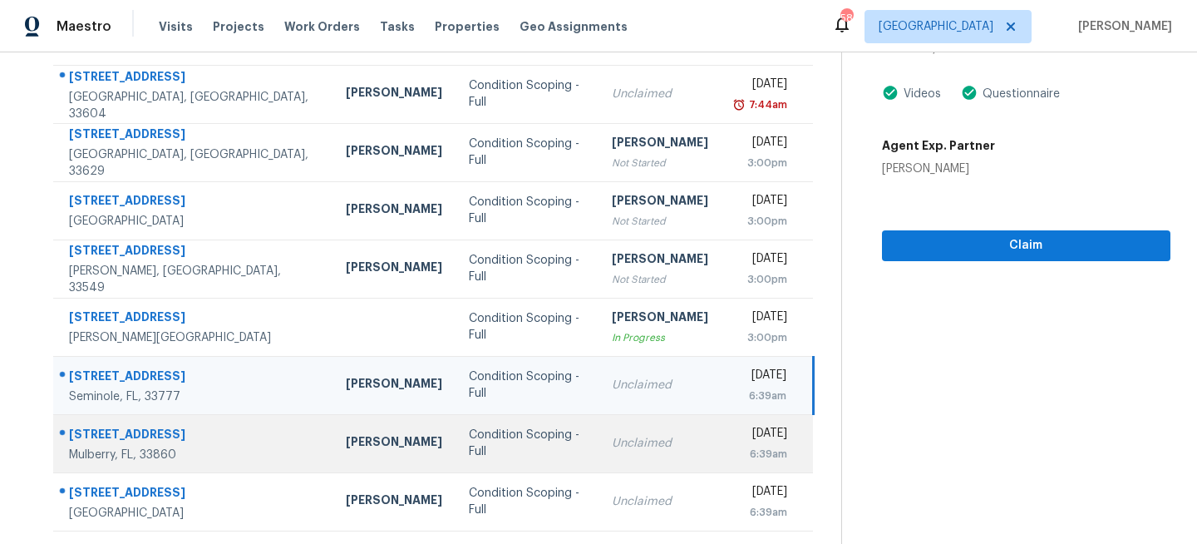
click at [456, 415] on td "Condition Scoping - Full" at bounding box center [528, 443] width 144 height 58
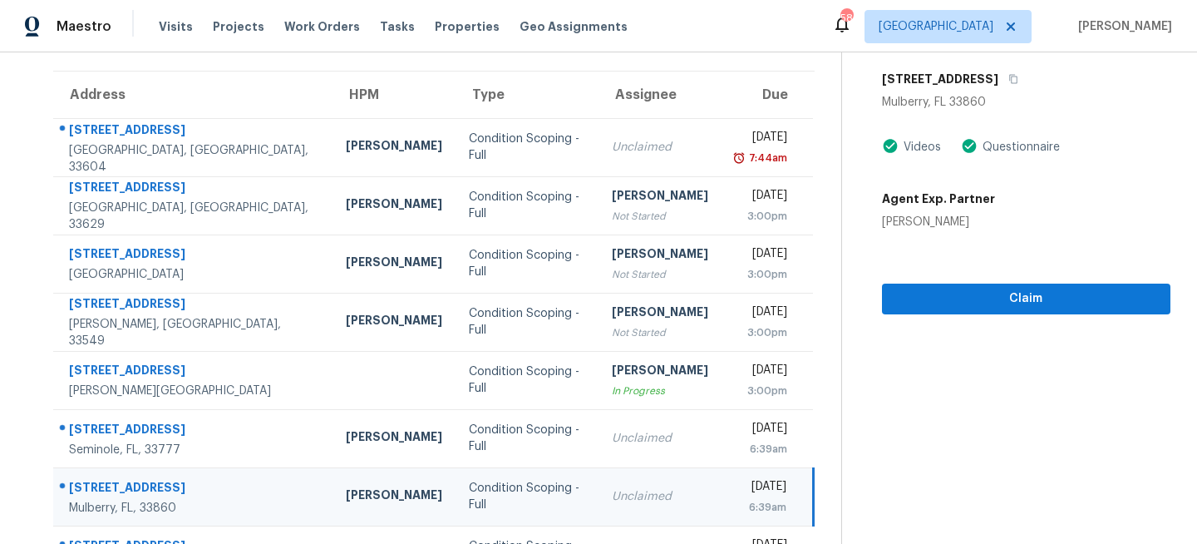
scroll to position [116, 0]
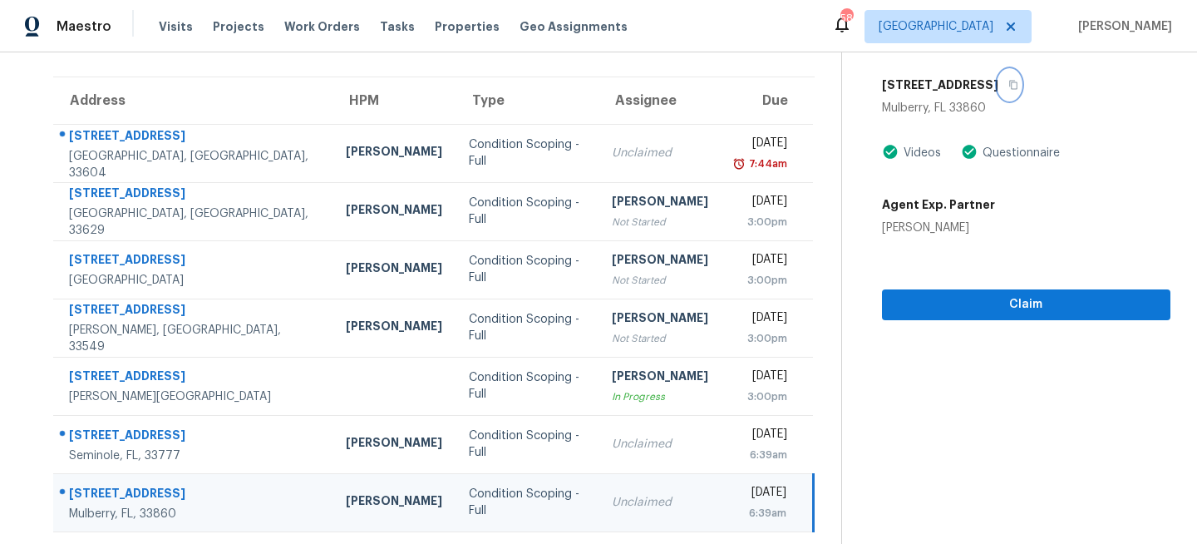
click at [1008, 82] on icon "button" at bounding box center [1013, 85] width 10 height 10
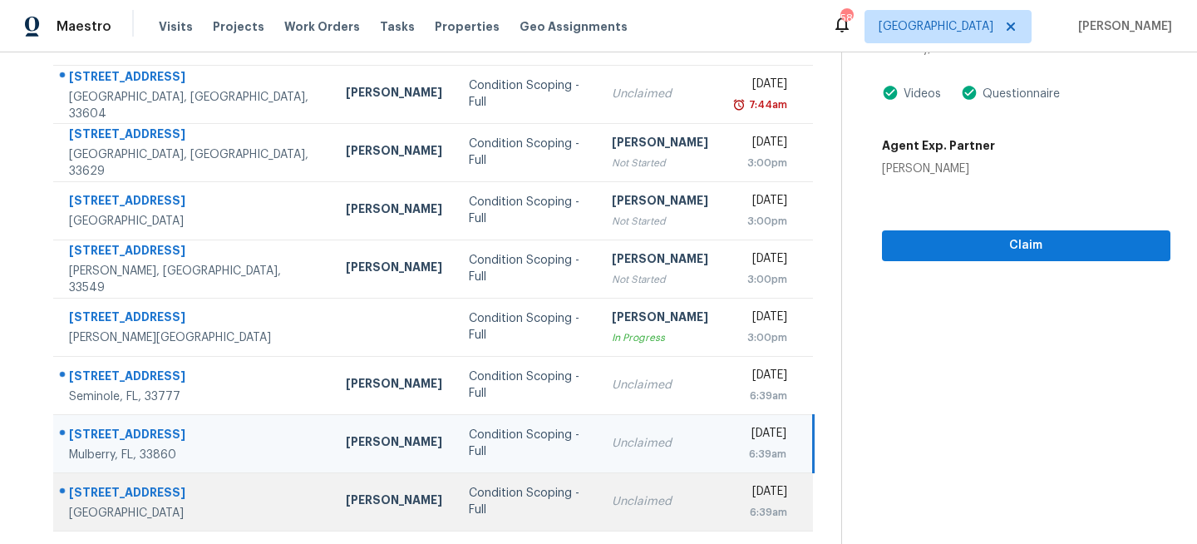
click at [500, 490] on td "Condition Scoping - Full" at bounding box center [528, 501] width 144 height 58
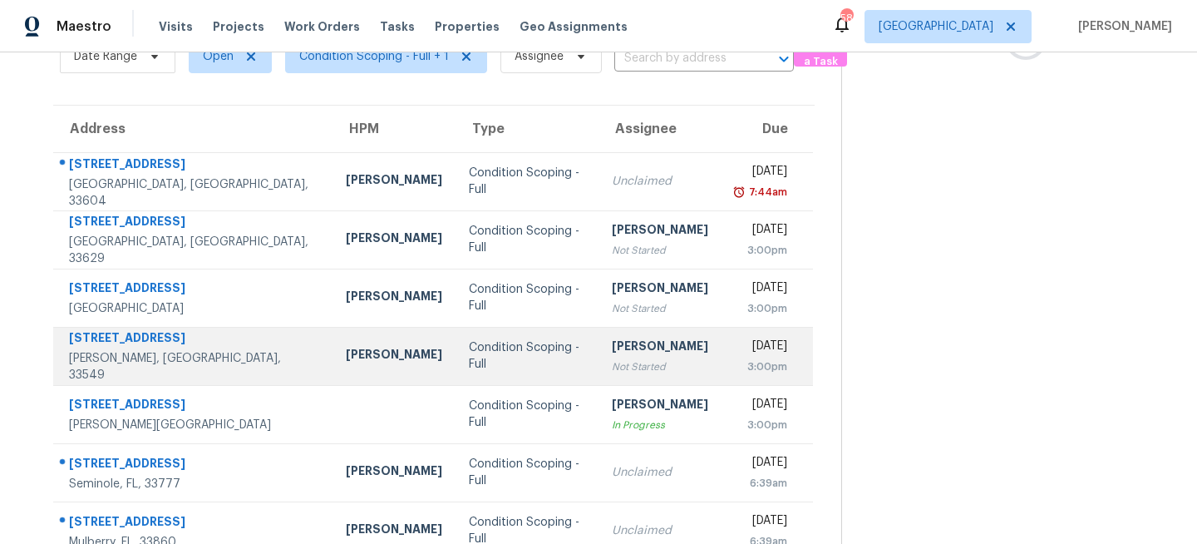
scroll to position [0, 0]
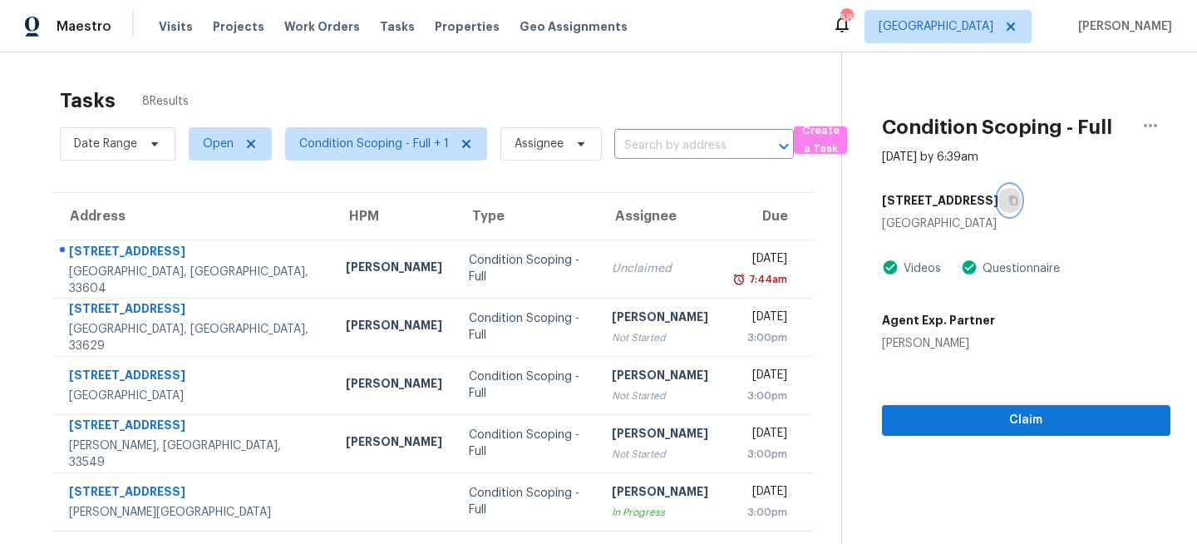
click at [1008, 197] on icon "button" at bounding box center [1013, 200] width 10 height 10
